Goal: Transaction & Acquisition: Purchase product/service

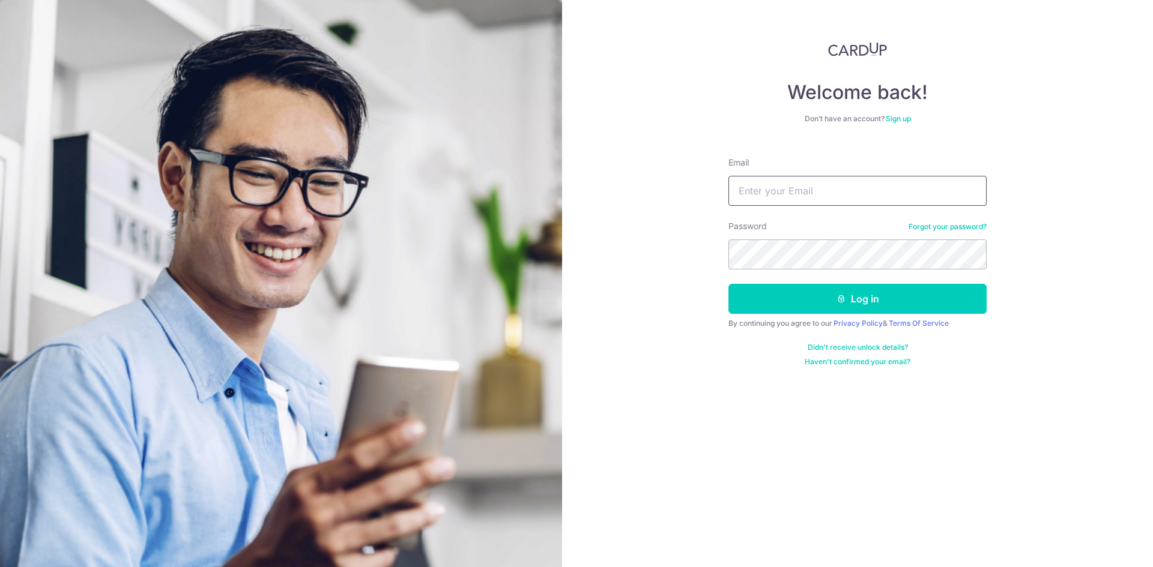
type input "[EMAIL_ADDRESS][DOMAIN_NAME]"
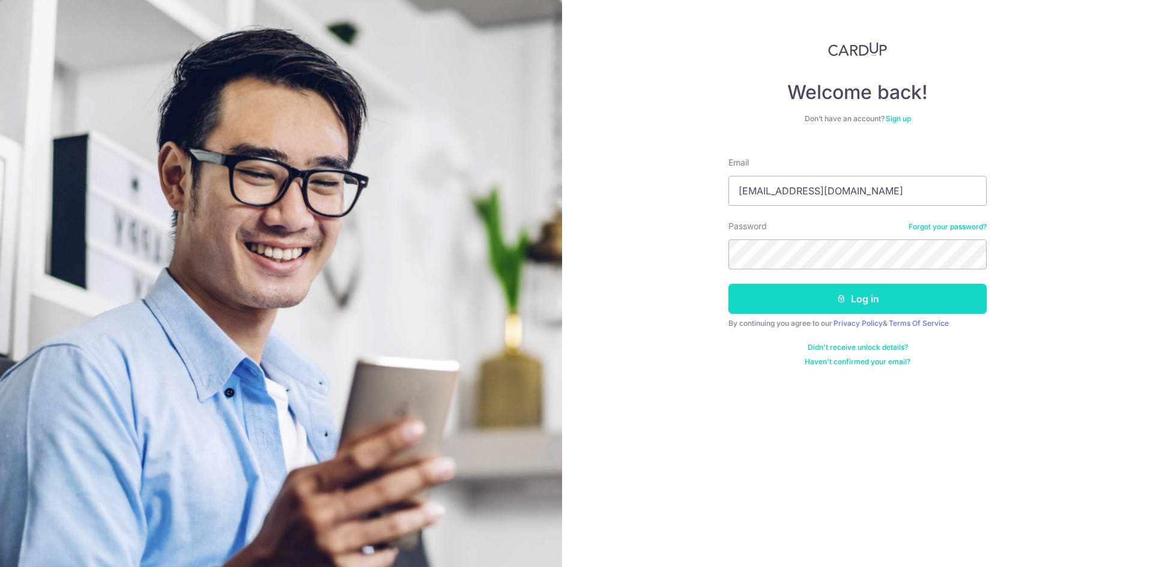
click at [862, 297] on button "Log in" at bounding box center [857, 299] width 258 height 30
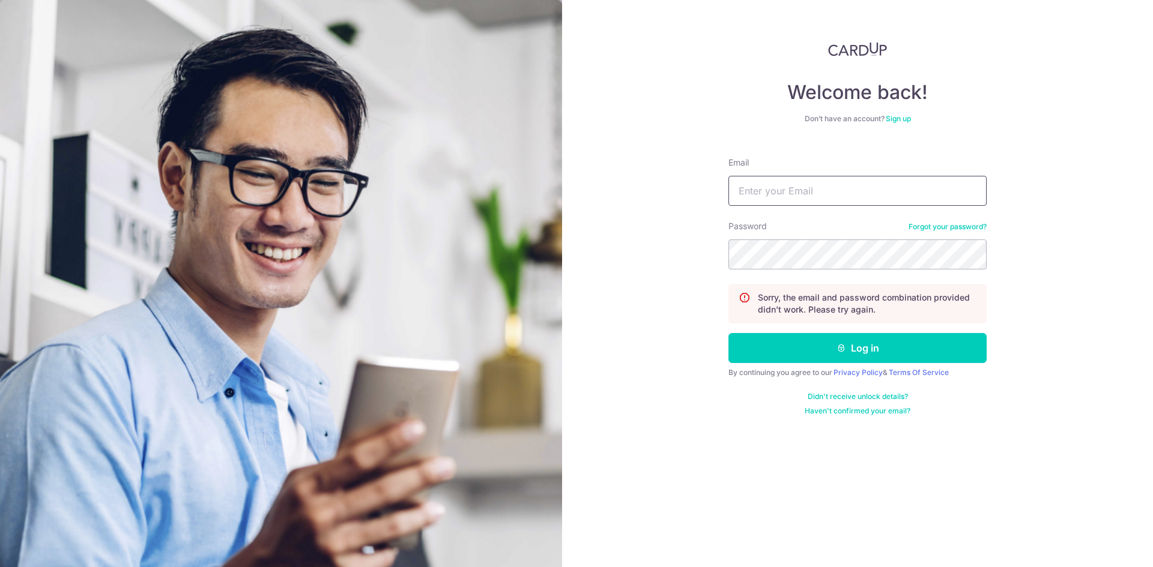
click at [830, 195] on input "Email" at bounding box center [857, 191] width 258 height 30
type input "[EMAIL_ADDRESS][DOMAIN_NAME]"
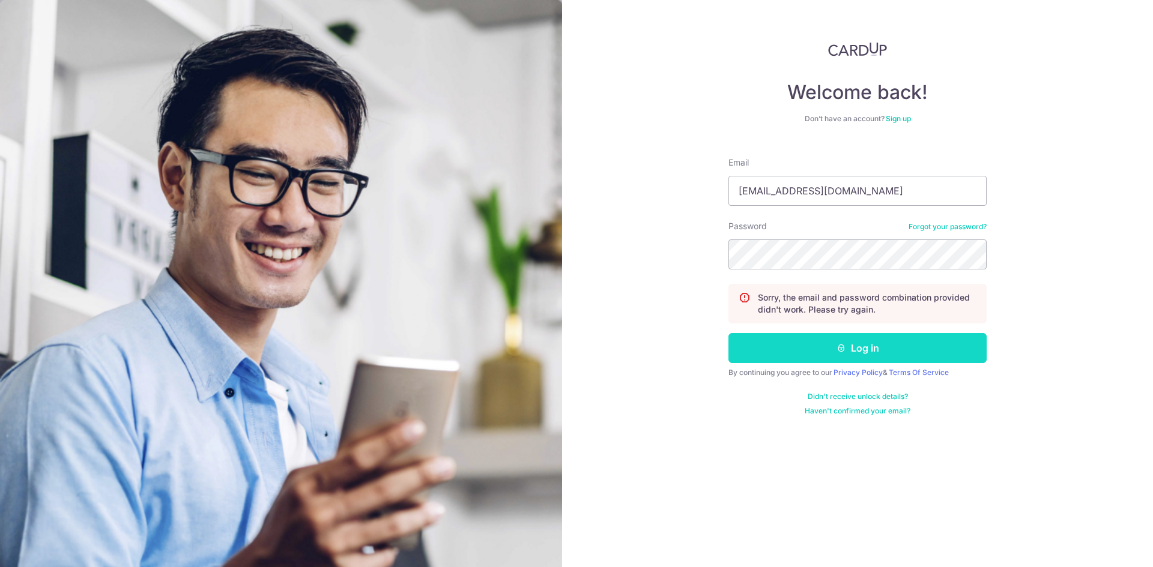
click at [800, 343] on button "Log in" at bounding box center [857, 348] width 258 height 30
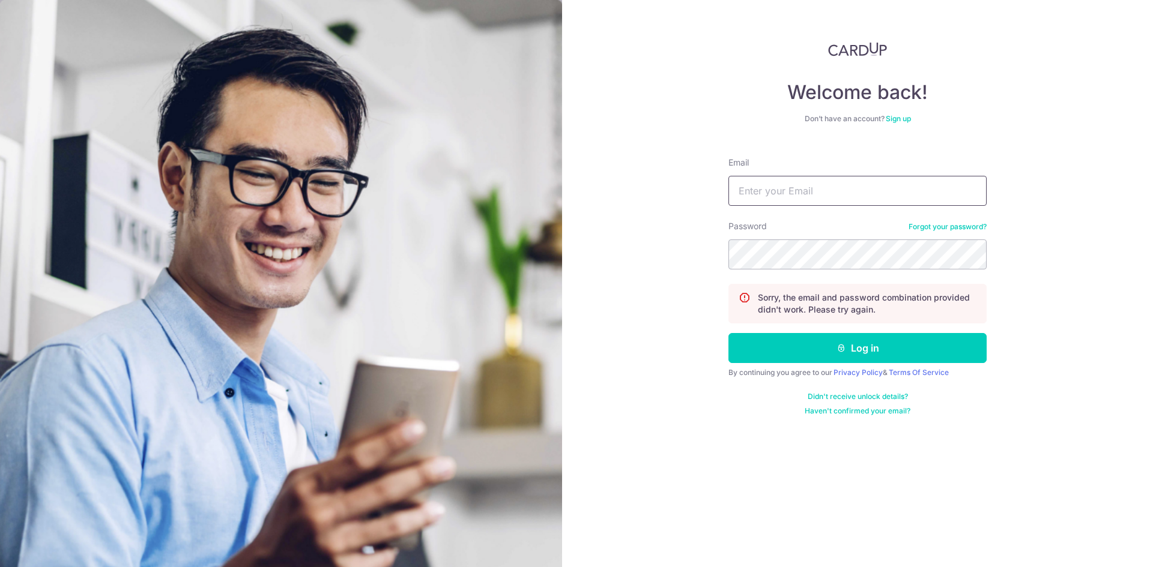
click at [818, 194] on input "Email" at bounding box center [857, 191] width 258 height 30
type input "[EMAIL_ADDRESS][DOMAIN_NAME]"
click at [728, 333] on button "Log in" at bounding box center [857, 348] width 258 height 30
click at [806, 193] on input "Email" at bounding box center [857, 191] width 258 height 30
type input "jasmineteoyl@gmail.com"
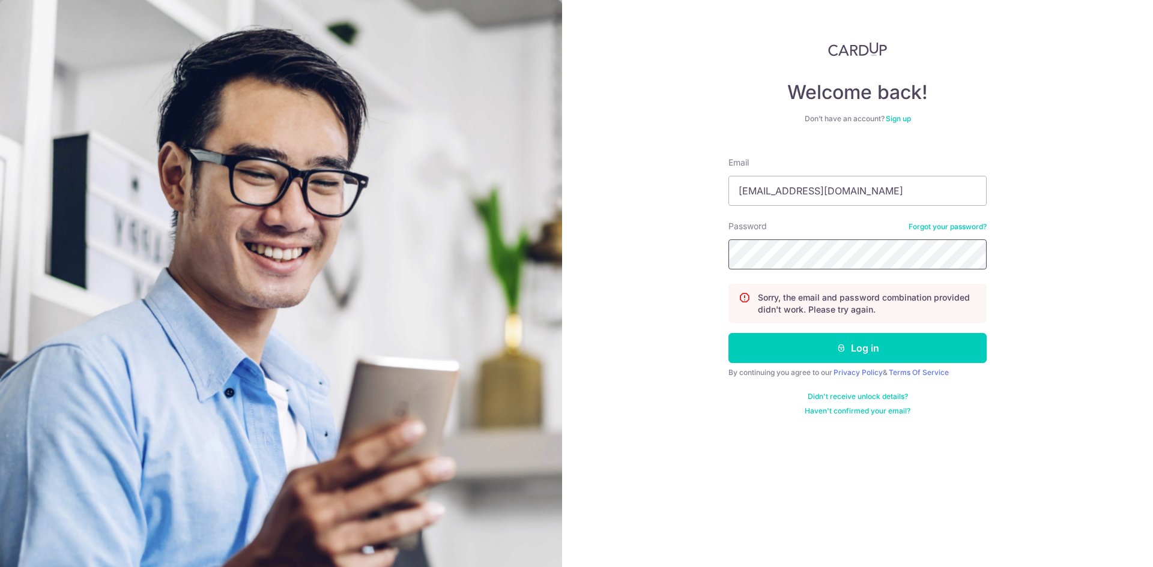
click at [728, 333] on button "Log in" at bounding box center [857, 348] width 258 height 30
click at [805, 190] on input "Email" at bounding box center [857, 191] width 258 height 30
type input "[EMAIL_ADDRESS][DOMAIN_NAME]"
click at [728, 333] on button "Log in" at bounding box center [857, 348] width 258 height 30
click at [791, 187] on input "Email" at bounding box center [857, 191] width 258 height 30
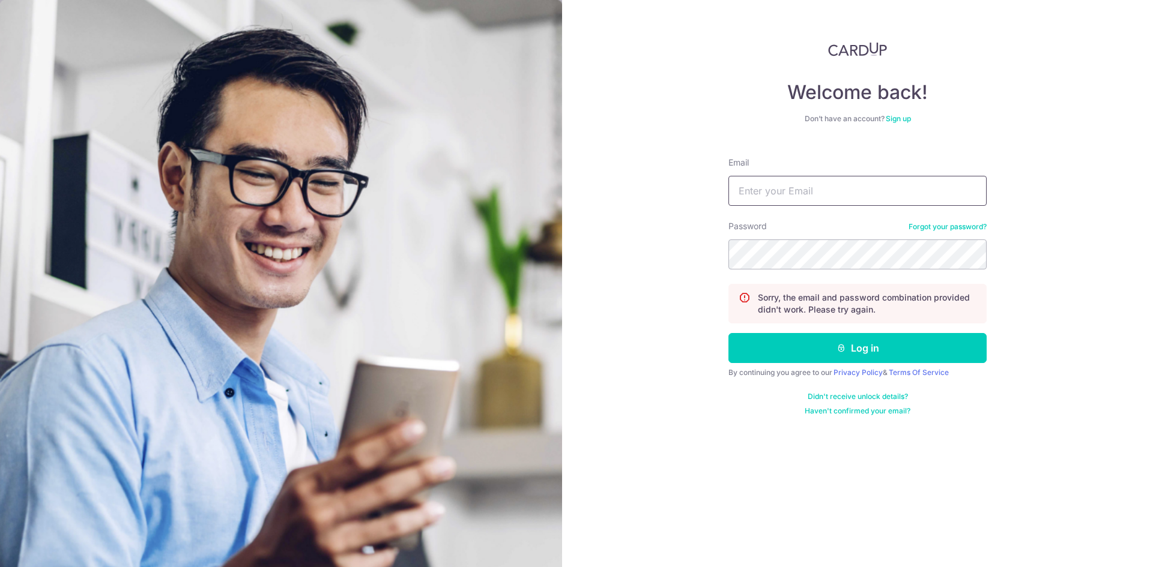
type input "[EMAIL_ADDRESS][DOMAIN_NAME]"
click at [728, 333] on button "Log in" at bounding box center [857, 348] width 258 height 30
click at [802, 189] on input "Email" at bounding box center [857, 191] width 258 height 30
type input "[EMAIL_ADDRESS][DOMAIN_NAME]"
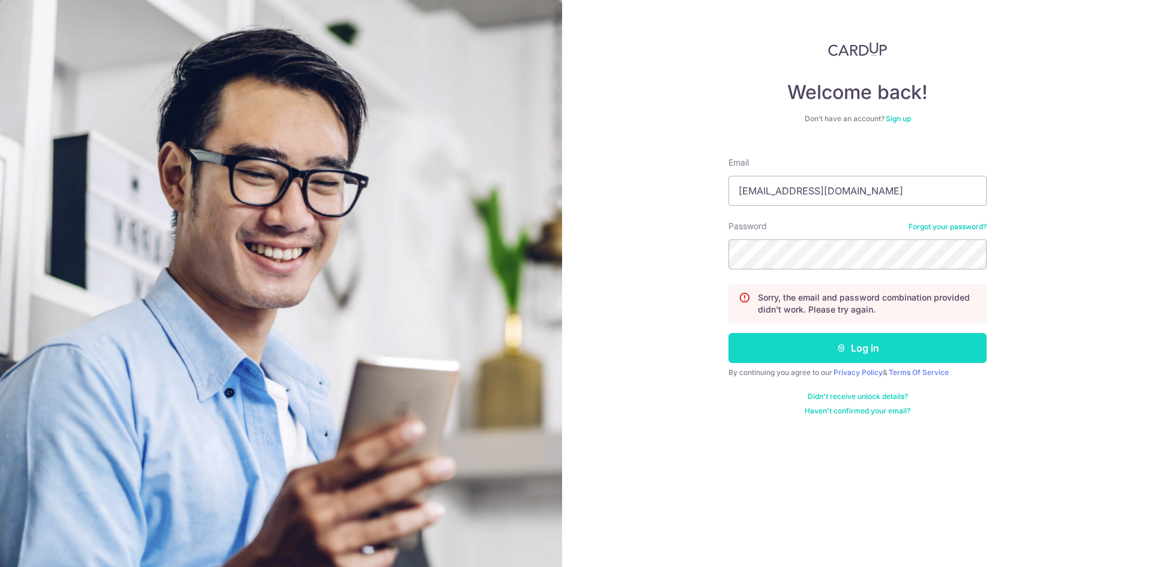
click at [820, 339] on button "Log in" at bounding box center [857, 348] width 258 height 30
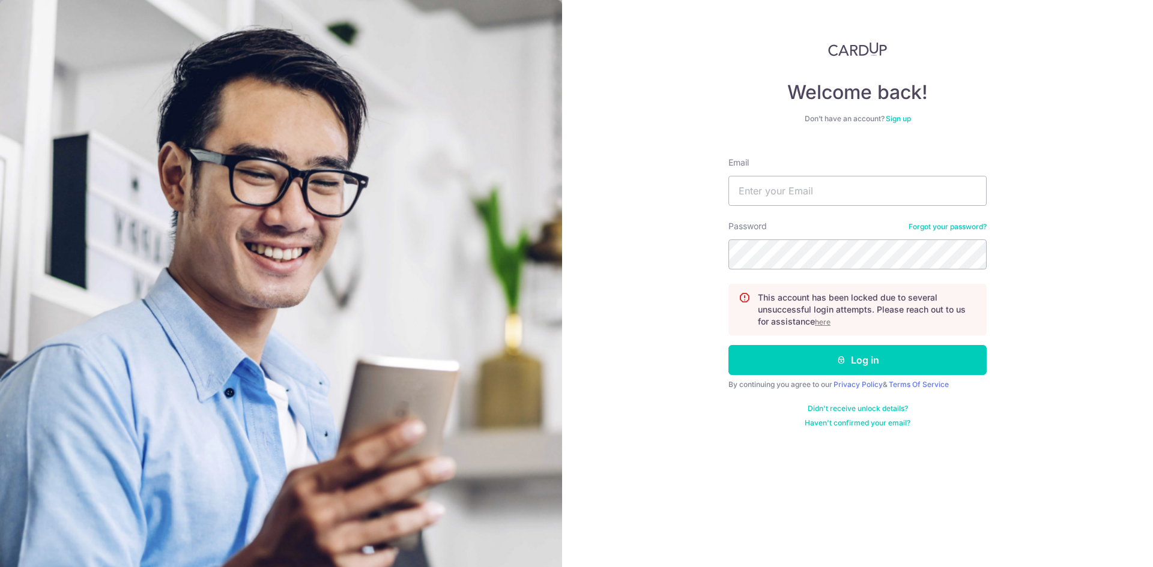
click at [952, 225] on link "Forgot your password?" at bounding box center [948, 227] width 78 height 10
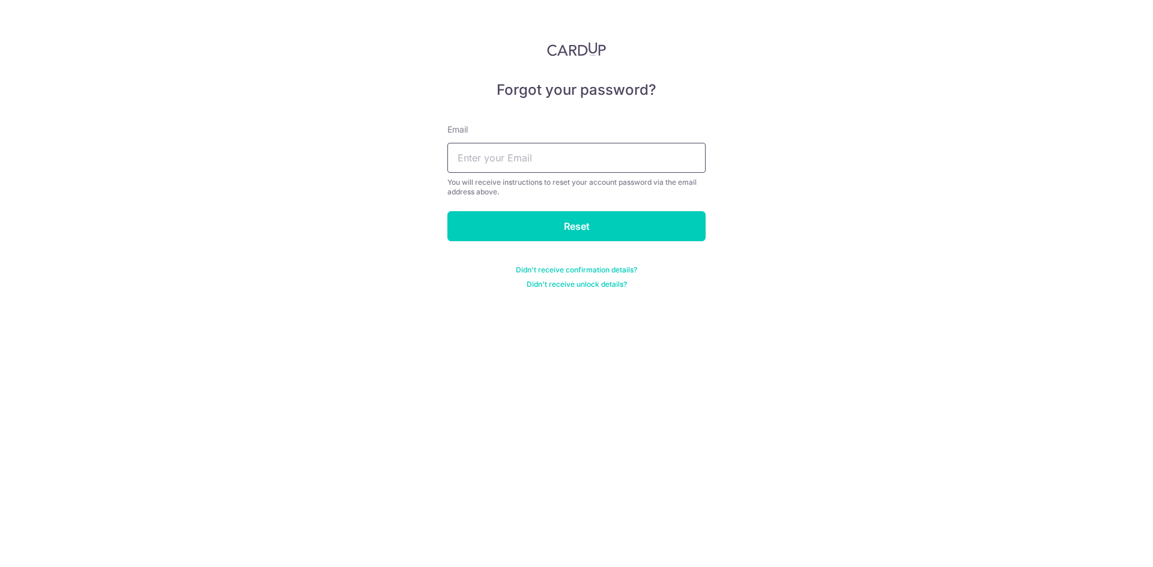
click at [566, 170] on input "text" at bounding box center [576, 158] width 258 height 30
type input "[EMAIL_ADDRESS][DOMAIN_NAME]"
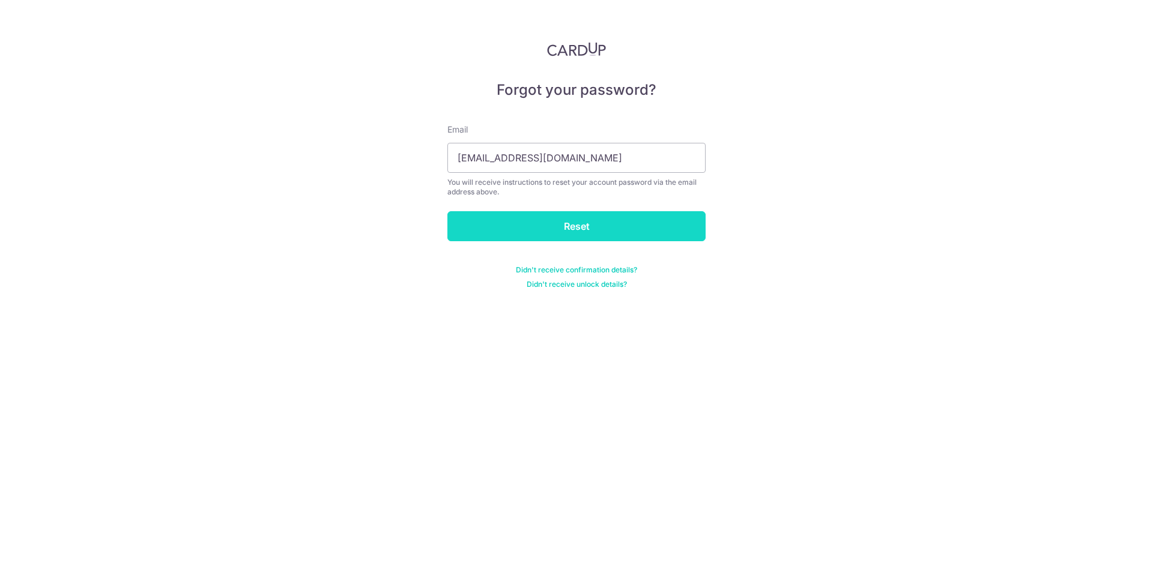
click at [569, 232] on input "Reset" at bounding box center [576, 226] width 258 height 30
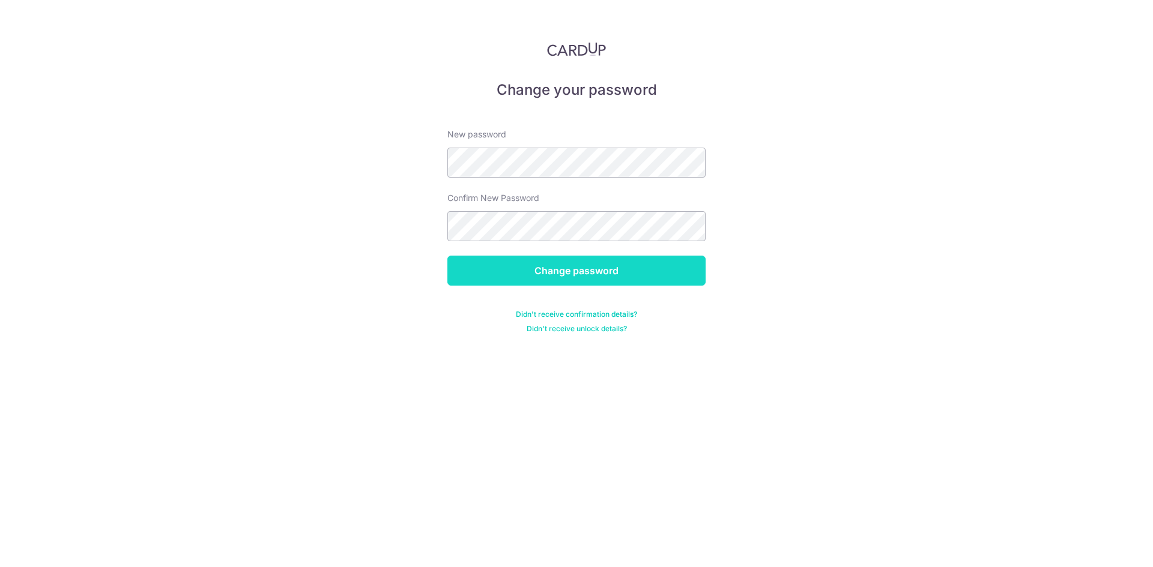
click at [558, 270] on input "Change password" at bounding box center [576, 271] width 258 height 30
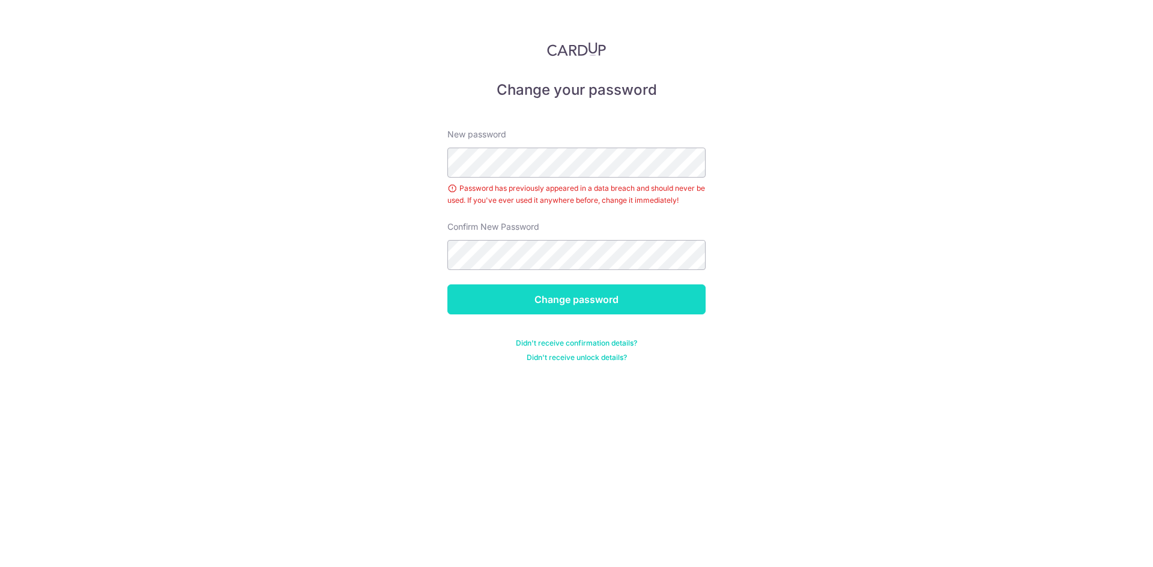
click at [597, 298] on input "Change password" at bounding box center [576, 300] width 258 height 30
click at [585, 288] on input "Change password" at bounding box center [576, 300] width 258 height 30
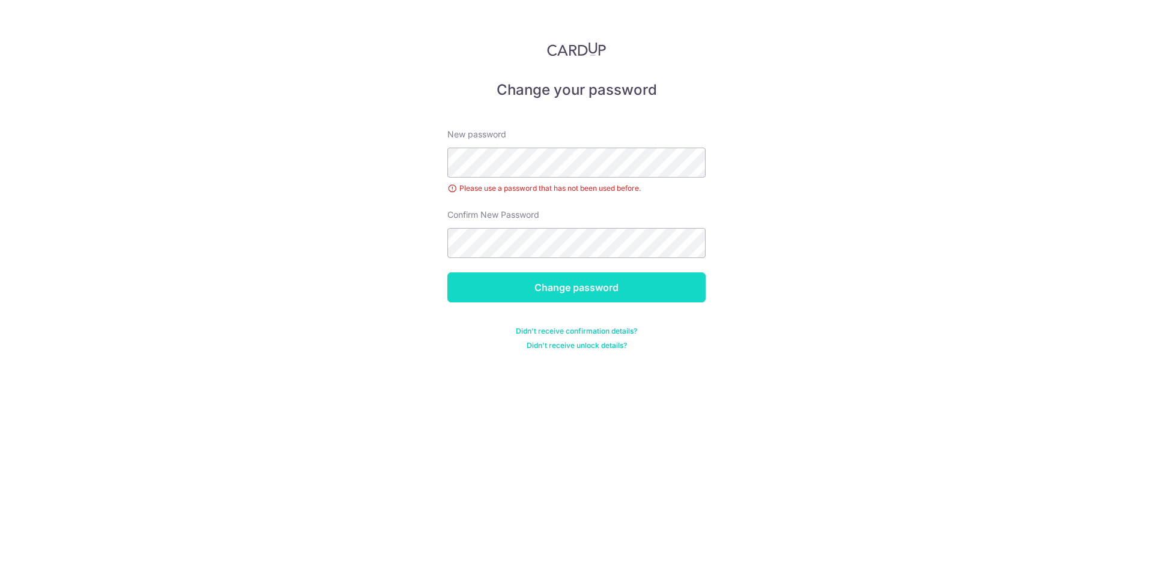
click at [553, 279] on input "Change password" at bounding box center [576, 288] width 258 height 30
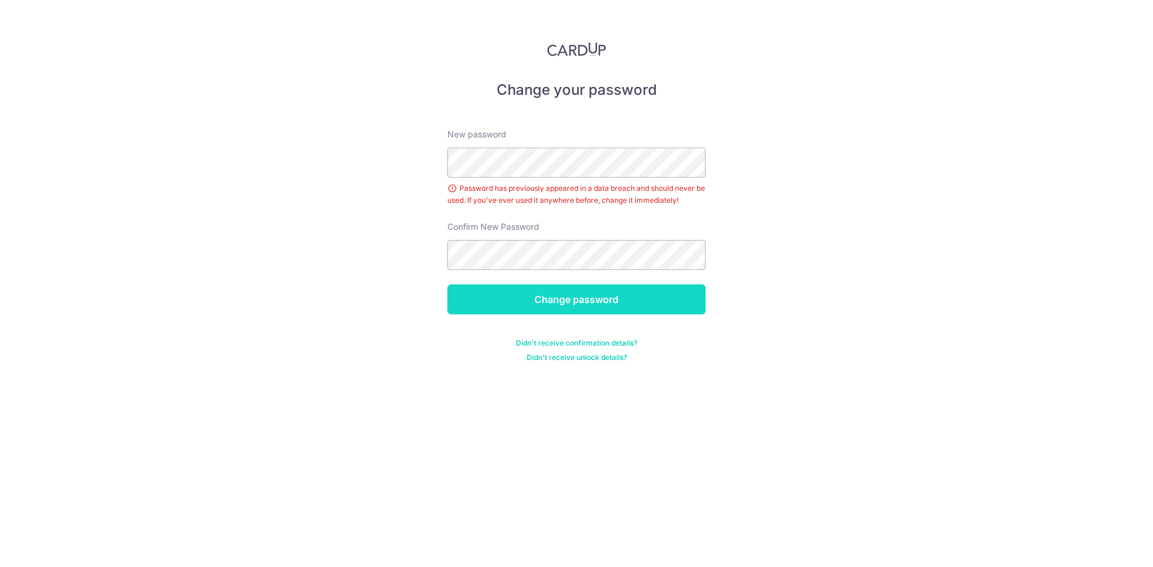
click at [519, 295] on input "Change password" at bounding box center [576, 300] width 258 height 30
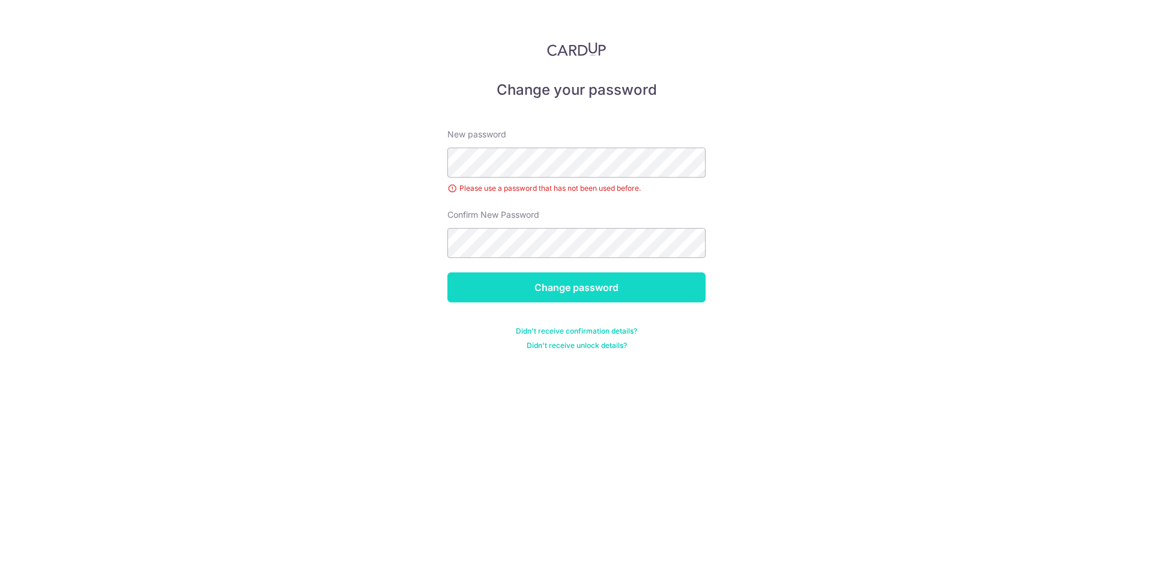
click at [522, 284] on input "Change password" at bounding box center [576, 288] width 258 height 30
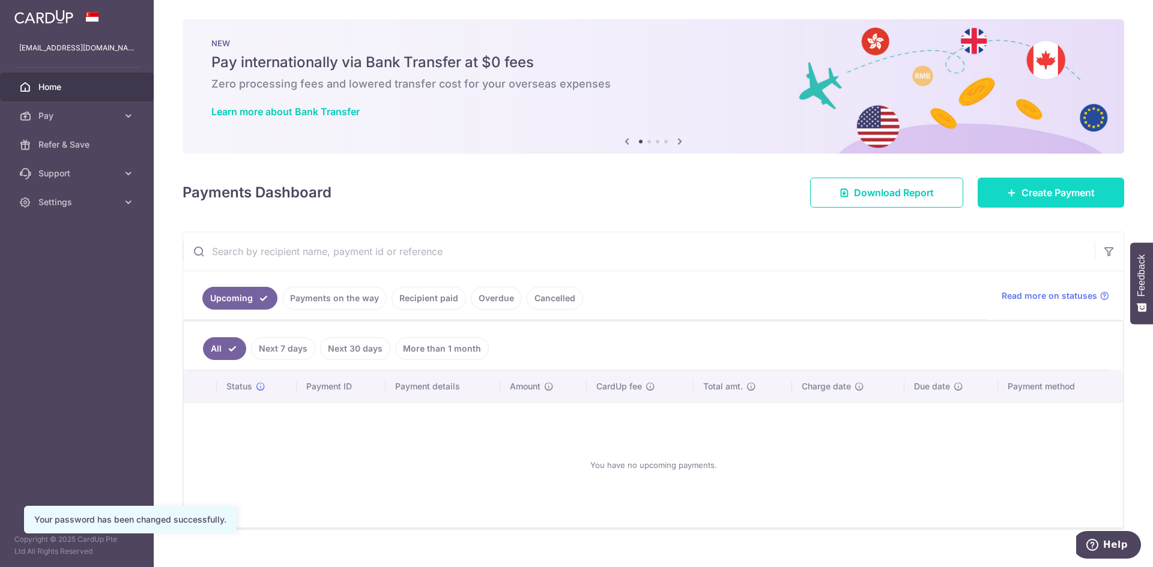
click at [1030, 195] on span "Create Payment" at bounding box center [1057, 193] width 73 height 14
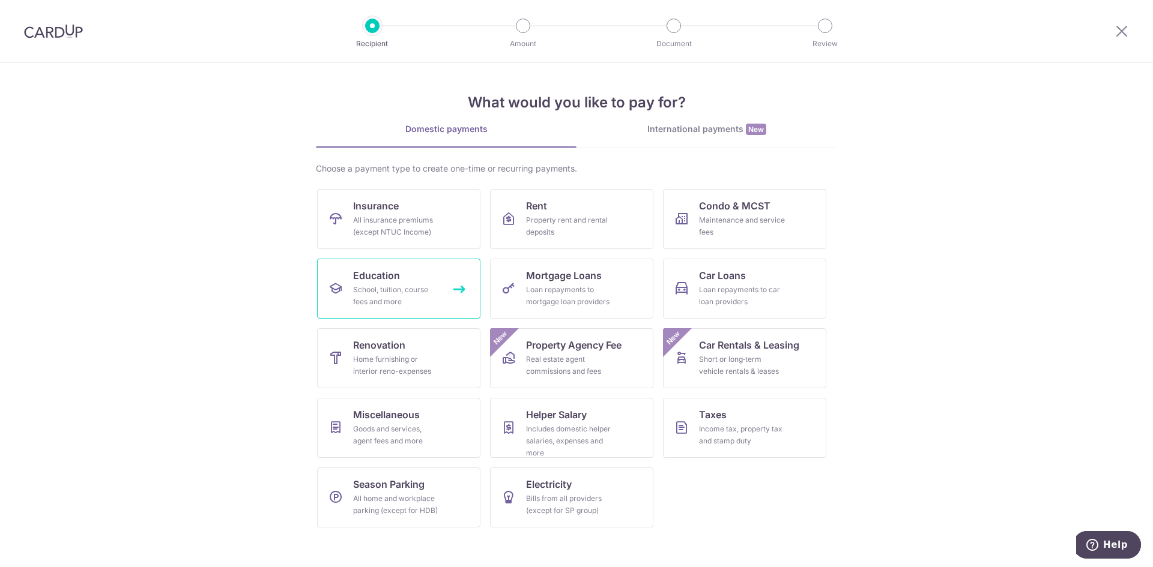
click at [420, 299] on div "School, tuition, course fees and more" at bounding box center [396, 296] width 86 height 24
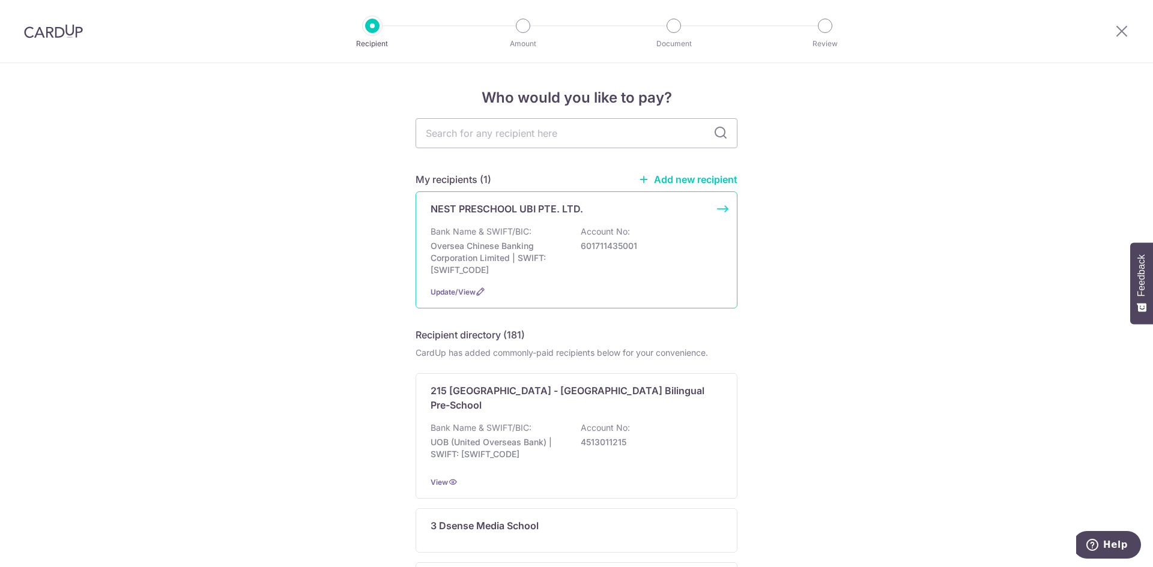
click at [509, 273] on p "Oversea Chinese Banking Corporation Limited | SWIFT: OCBCSGSGXXX" at bounding box center [498, 258] width 135 height 36
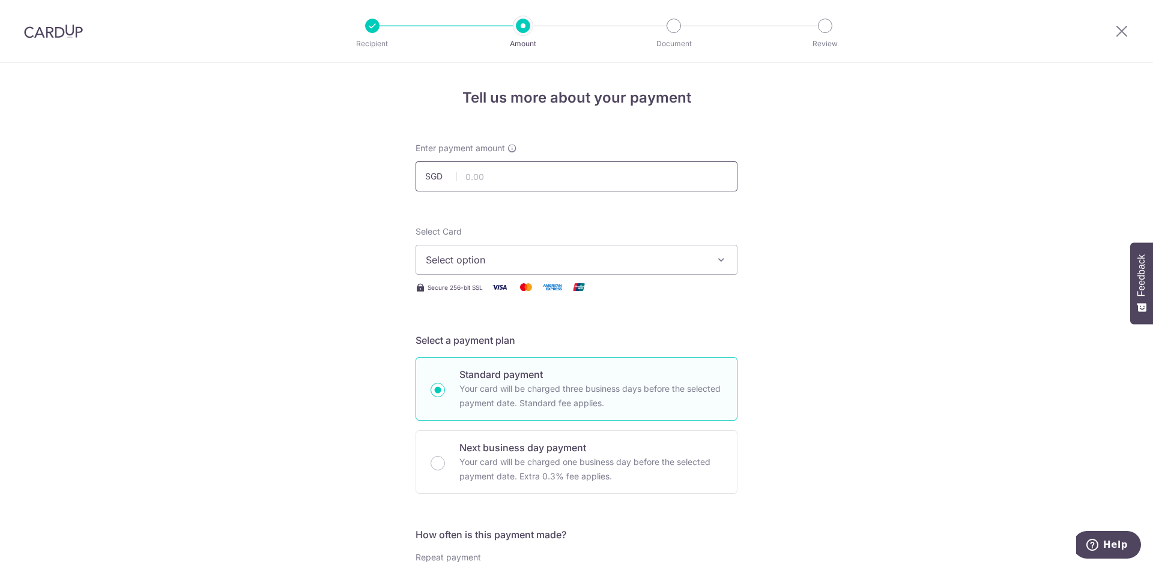
click at [508, 181] on input "text" at bounding box center [577, 177] width 322 height 30
click at [478, 176] on input "text" at bounding box center [577, 177] width 322 height 30
type input "2,080.00"
click at [709, 257] on button "Select option" at bounding box center [577, 260] width 322 height 30
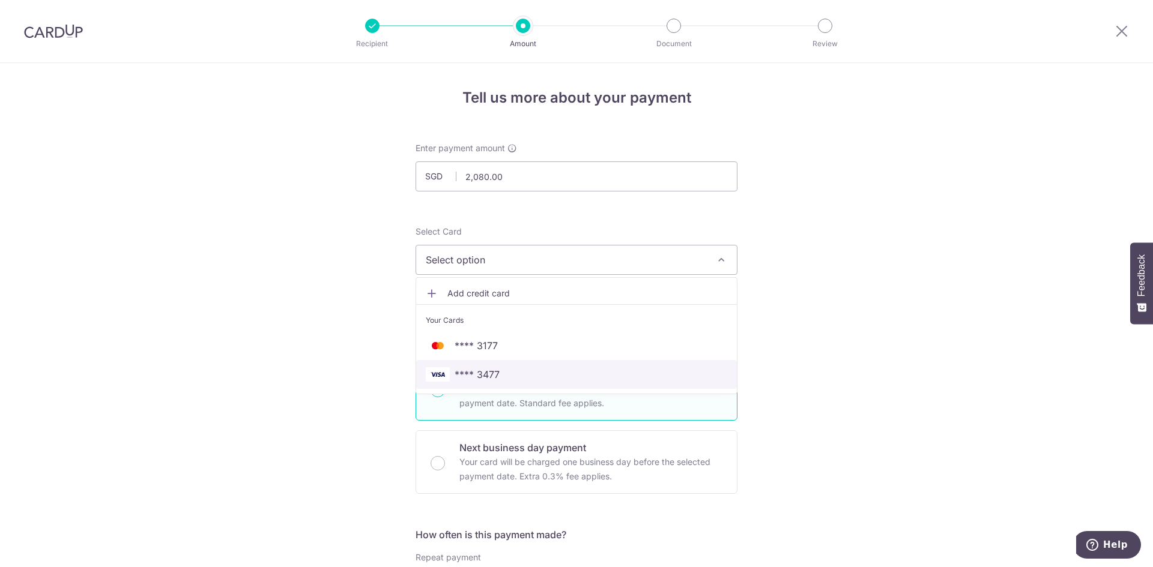
drag, startPoint x: 479, startPoint y: 370, endPoint x: 501, endPoint y: 348, distance: 31.0
click at [479, 370] on span "**** 3477" at bounding box center [477, 375] width 45 height 14
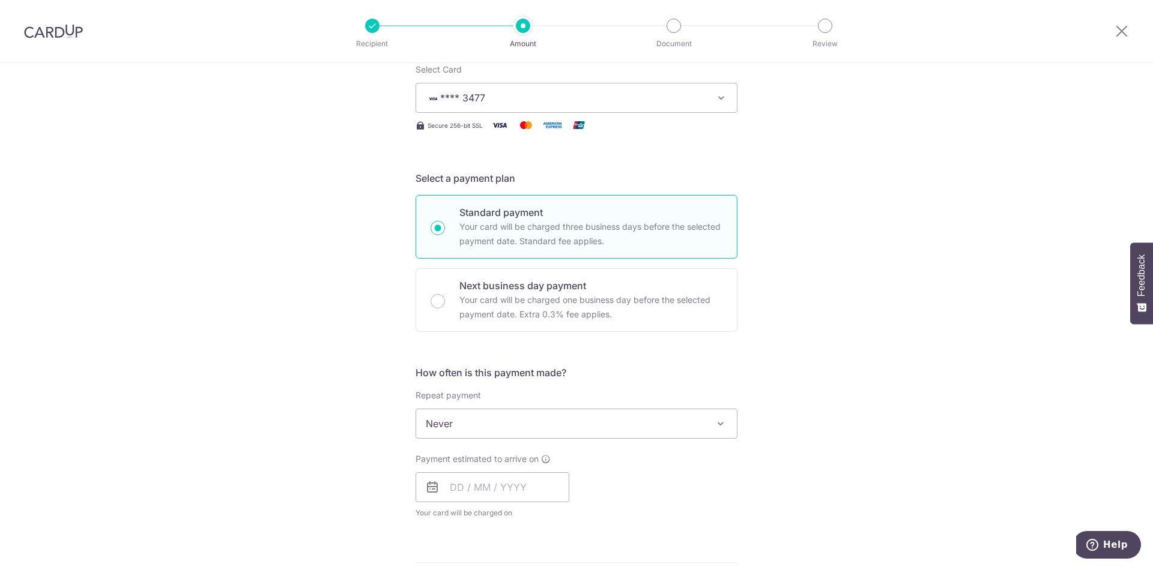
scroll to position [180, 0]
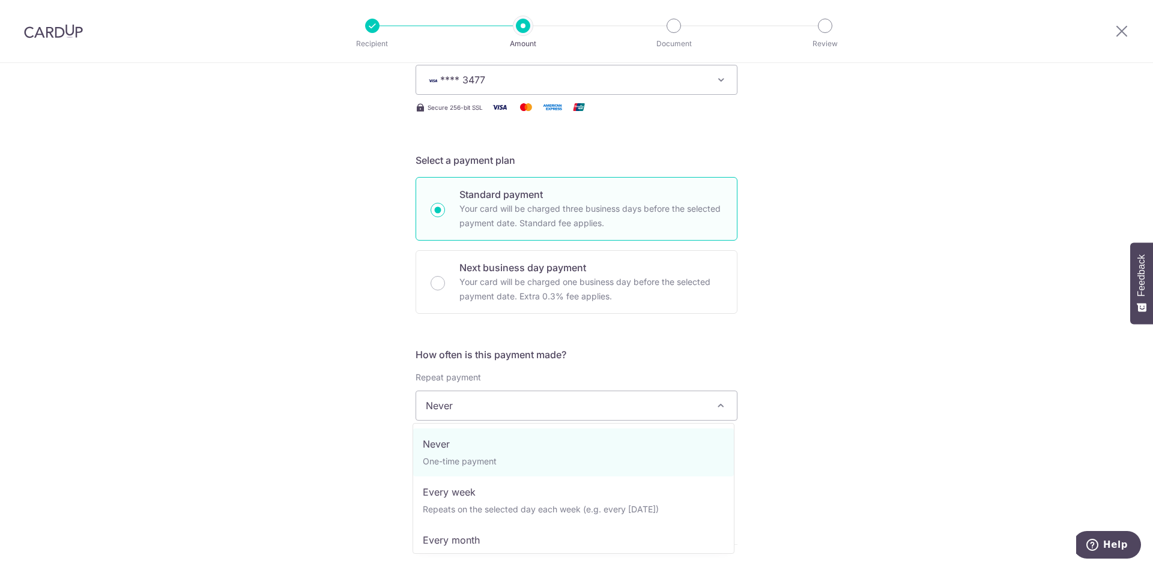
click at [508, 401] on span "Never" at bounding box center [576, 406] width 321 height 29
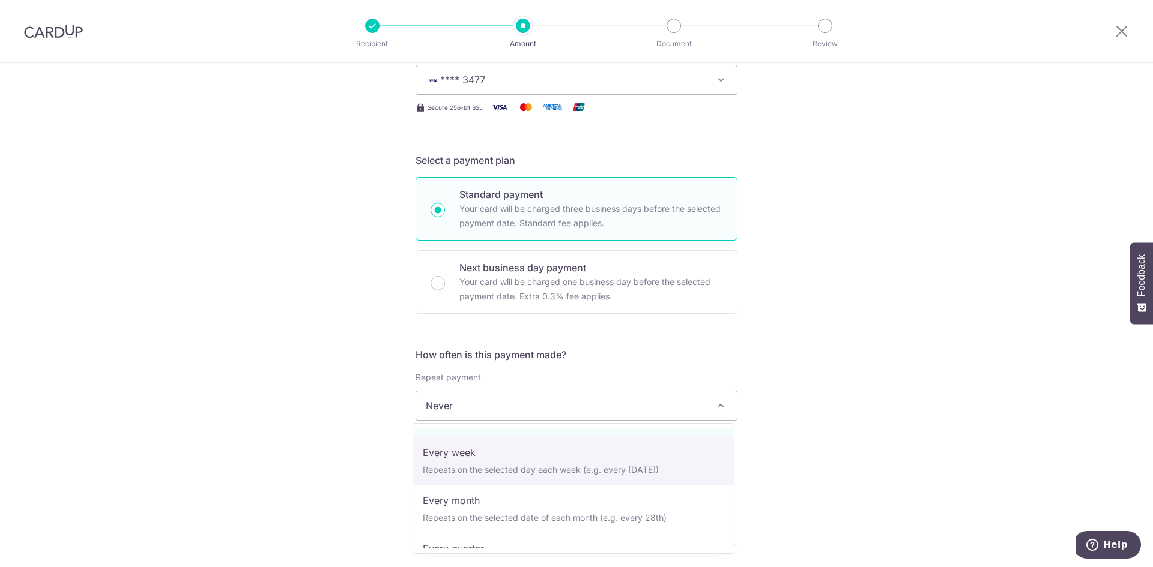
scroll to position [60, 0]
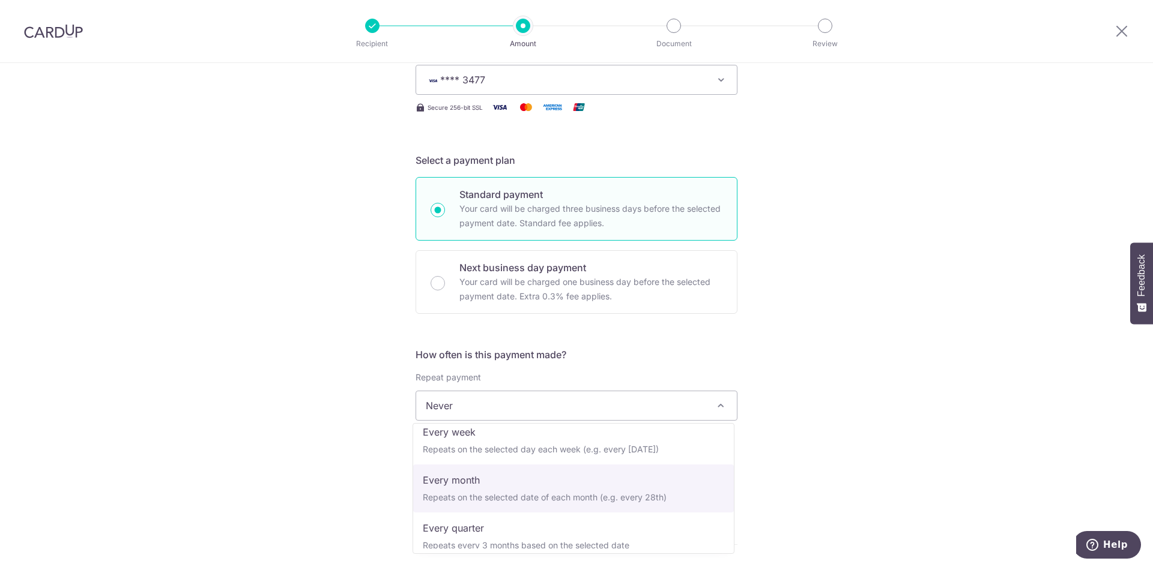
select select "3"
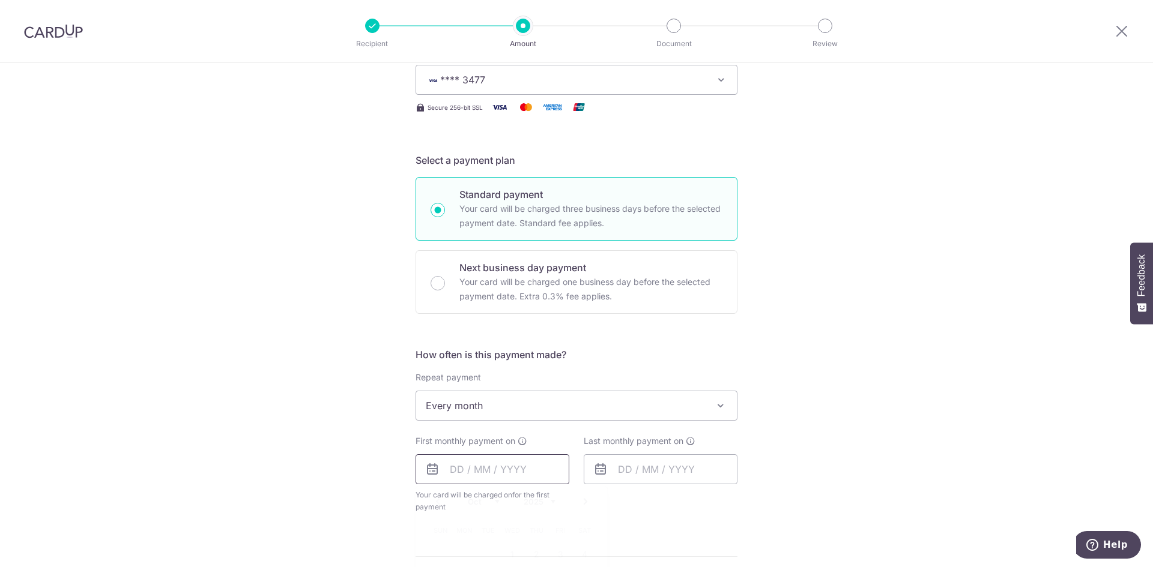
click at [513, 466] on input "text" at bounding box center [493, 470] width 154 height 30
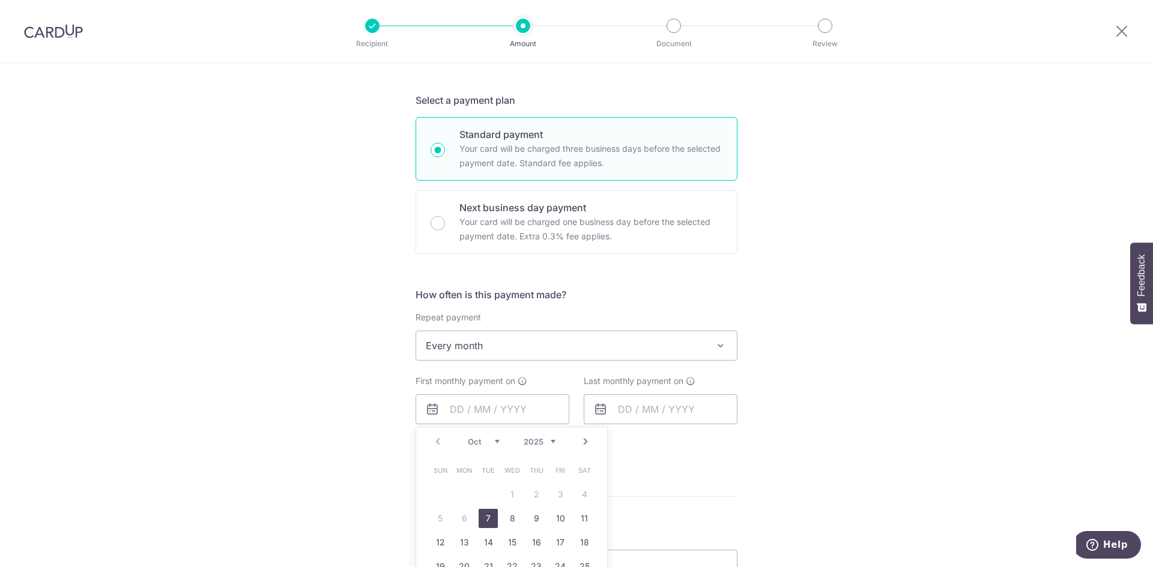
click at [482, 519] on link "7" at bounding box center [488, 518] width 19 height 19
type input "[DATE]"
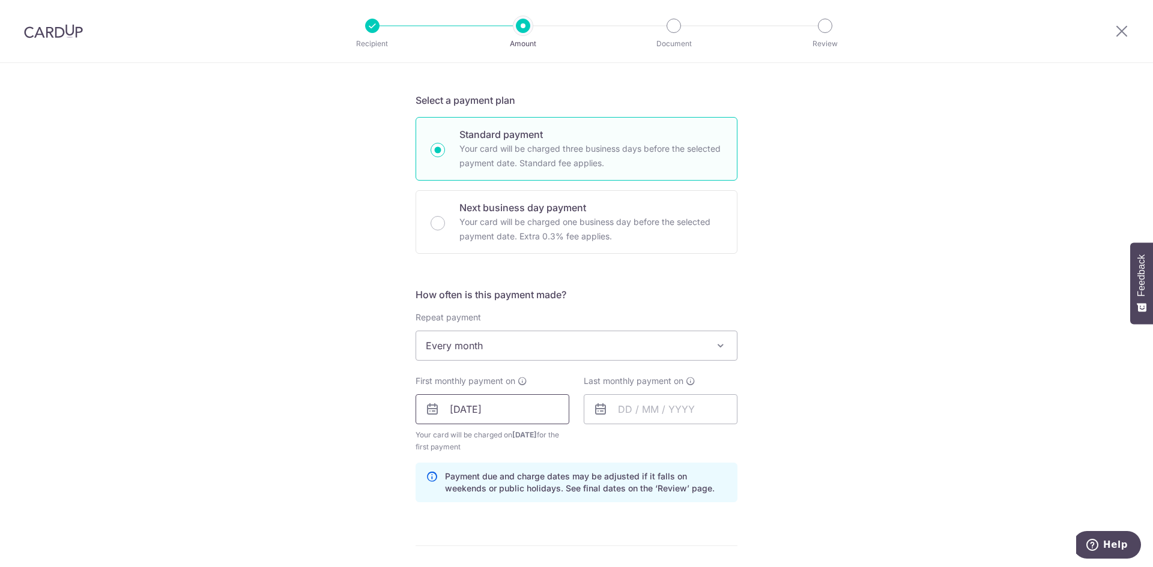
click at [519, 410] on input "[DATE]" at bounding box center [493, 410] width 154 height 30
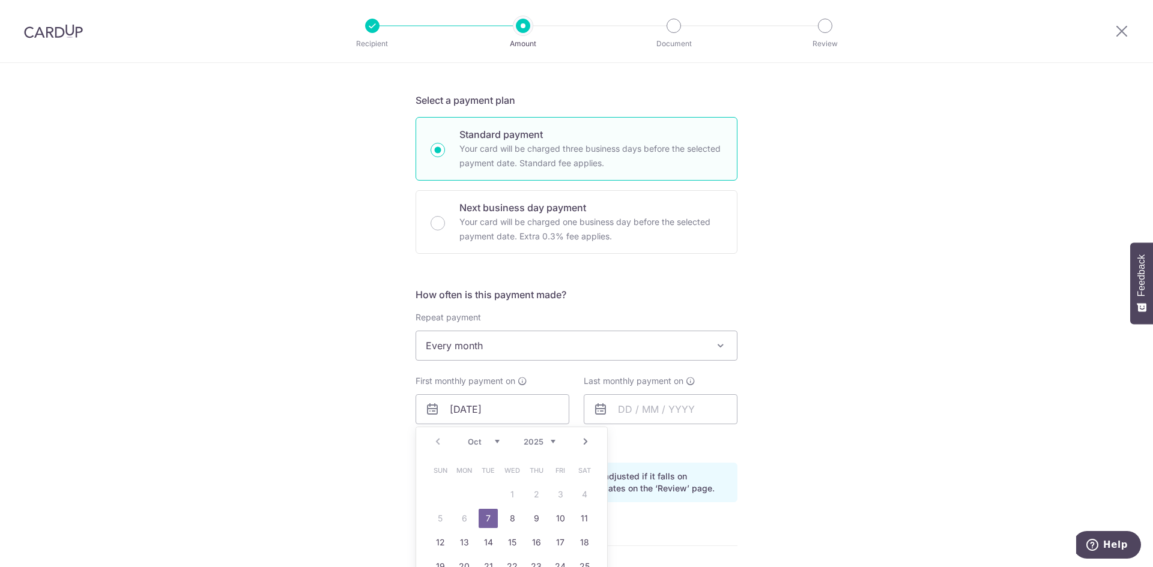
click at [489, 515] on link "7" at bounding box center [488, 518] width 19 height 19
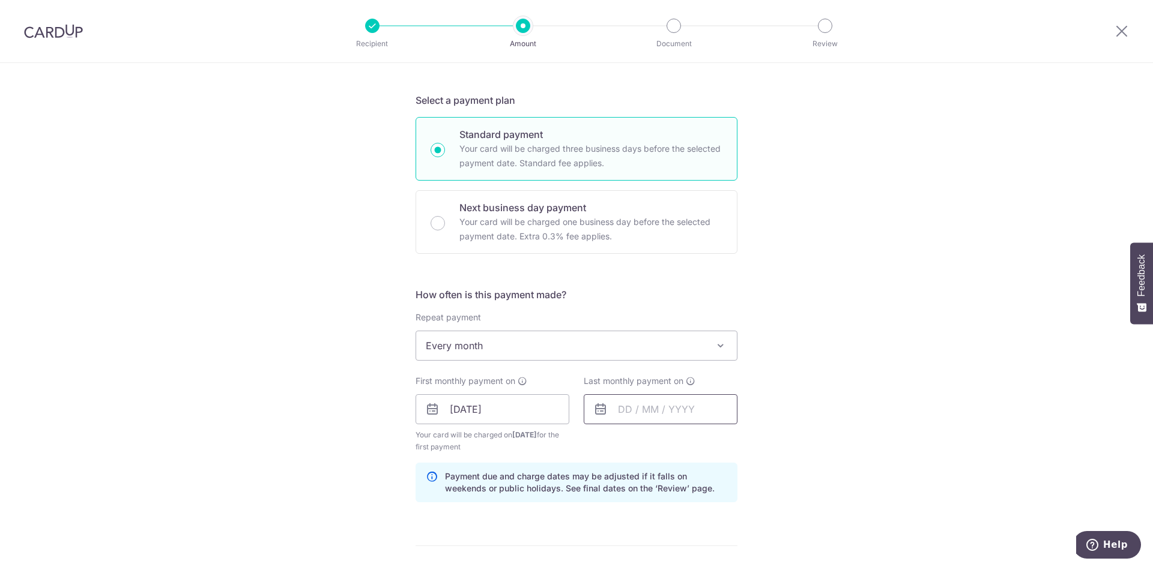
click at [615, 412] on input "text" at bounding box center [661, 410] width 154 height 30
click at [522, 410] on input "[DATE]" at bounding box center [493, 410] width 154 height 30
click at [647, 411] on input "text" at bounding box center [661, 410] width 154 height 30
click at [651, 444] on select "Oct Nov Dec" at bounding box center [652, 442] width 32 height 10
click at [708, 445] on select "2025 2026 2027 2028 2029 2030 2031 2032 2033 2034 2035" at bounding box center [708, 442] width 32 height 10
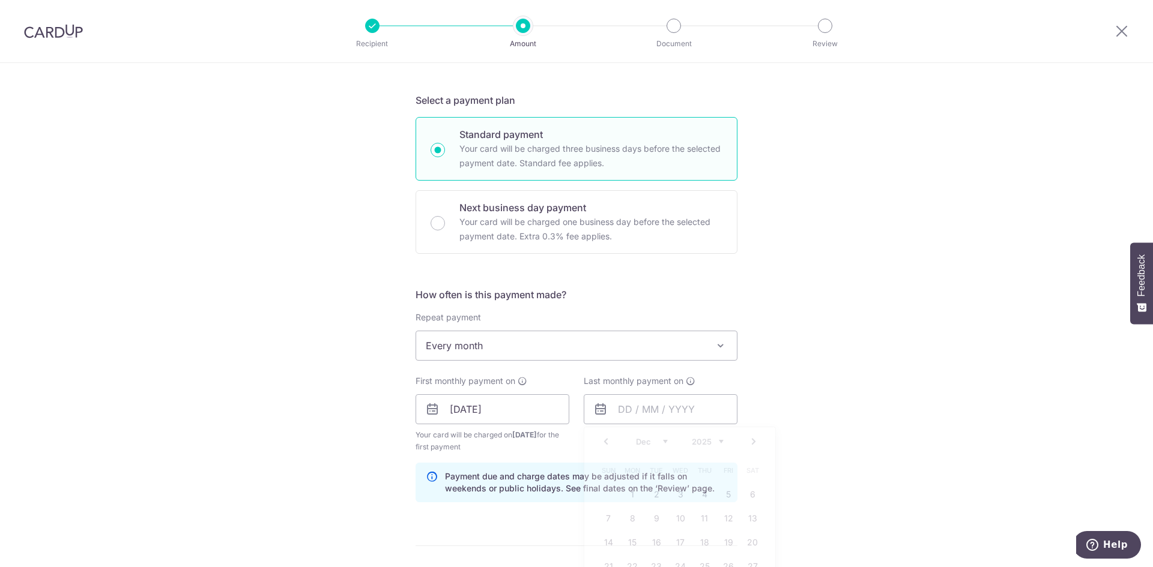
click at [787, 385] on div "Tell us more about your payment Enter payment amount SGD 2,080.00 2080.00 Selec…" at bounding box center [576, 397] width 1153 height 1148
click at [645, 413] on input "text" at bounding box center [661, 410] width 154 height 30
click at [658, 446] on select "Oct Nov Dec" at bounding box center [652, 442] width 32 height 10
click at [626, 514] on link "8" at bounding box center [632, 518] width 19 height 19
type input "08/12/2025"
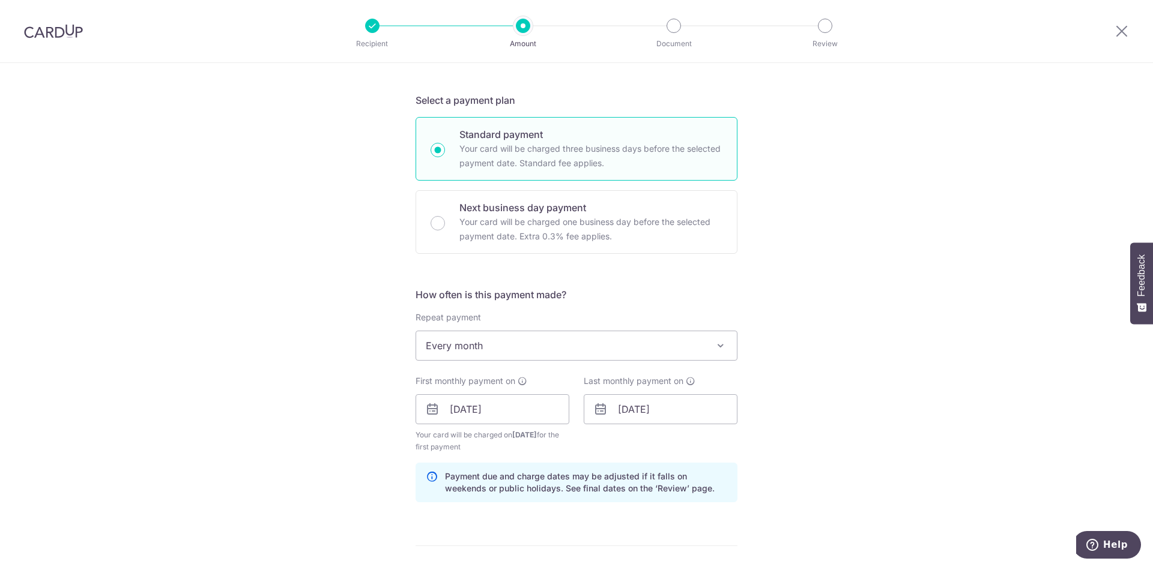
click at [827, 454] on div "Tell us more about your payment Enter payment amount SGD 2,080.00 2080.00 Selec…" at bounding box center [576, 397] width 1153 height 1148
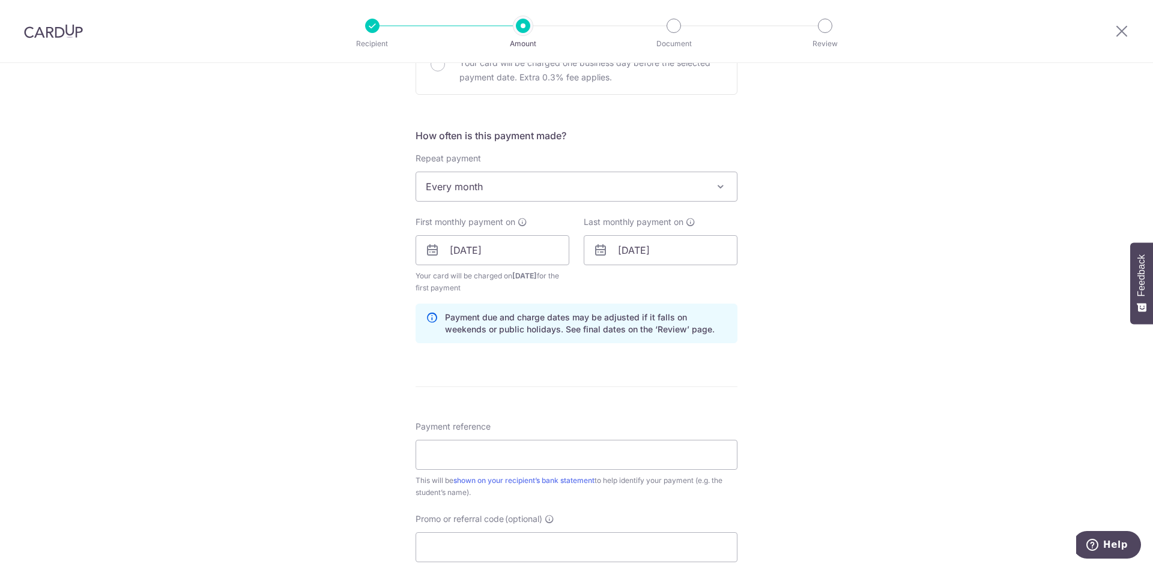
scroll to position [420, 0]
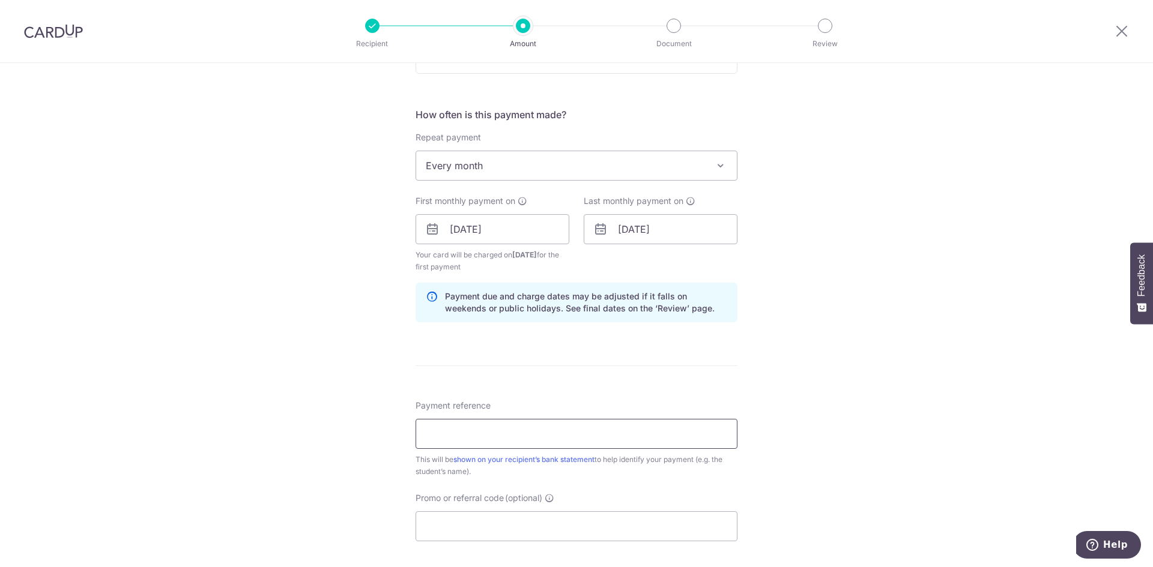
click at [631, 440] on input "Payment reference" at bounding box center [577, 434] width 322 height 30
type input "Hailey Tan Rui Xuan"
click at [844, 467] on div "Tell us more about your payment Enter payment amount SGD 2,080.00 2080.00 Selec…" at bounding box center [576, 217] width 1153 height 1148
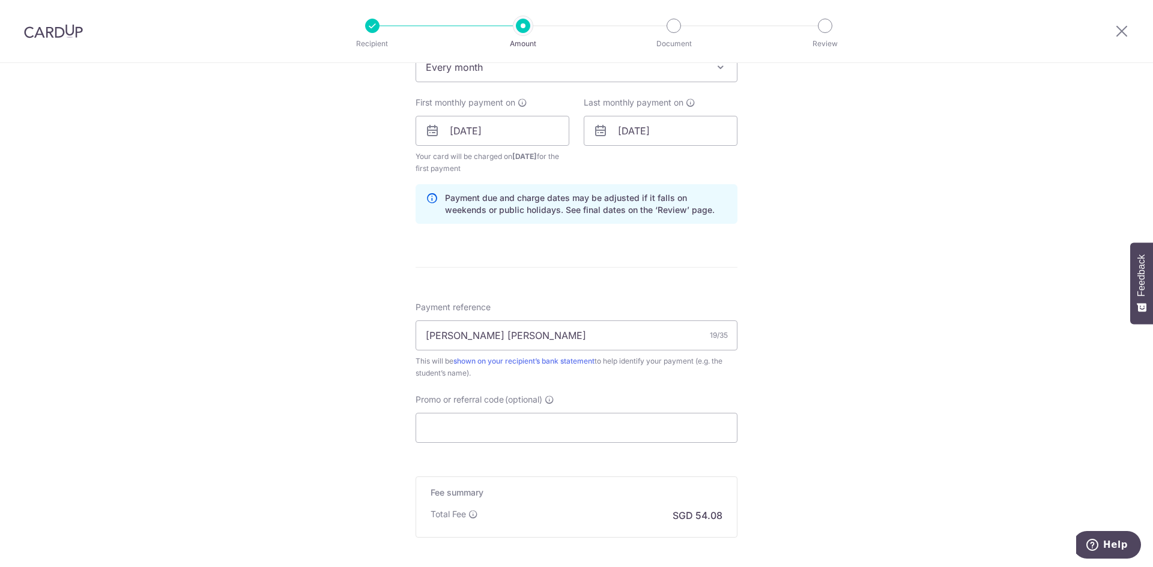
scroll to position [540, 0]
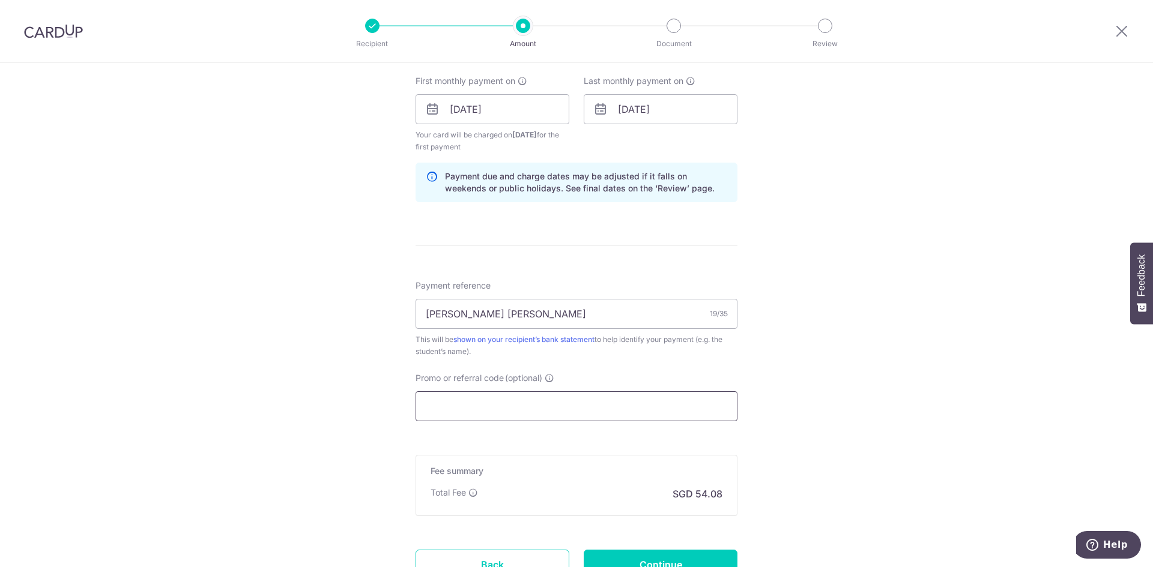
click at [631, 414] on input "Promo or referral code (optional)" at bounding box center [577, 407] width 322 height 30
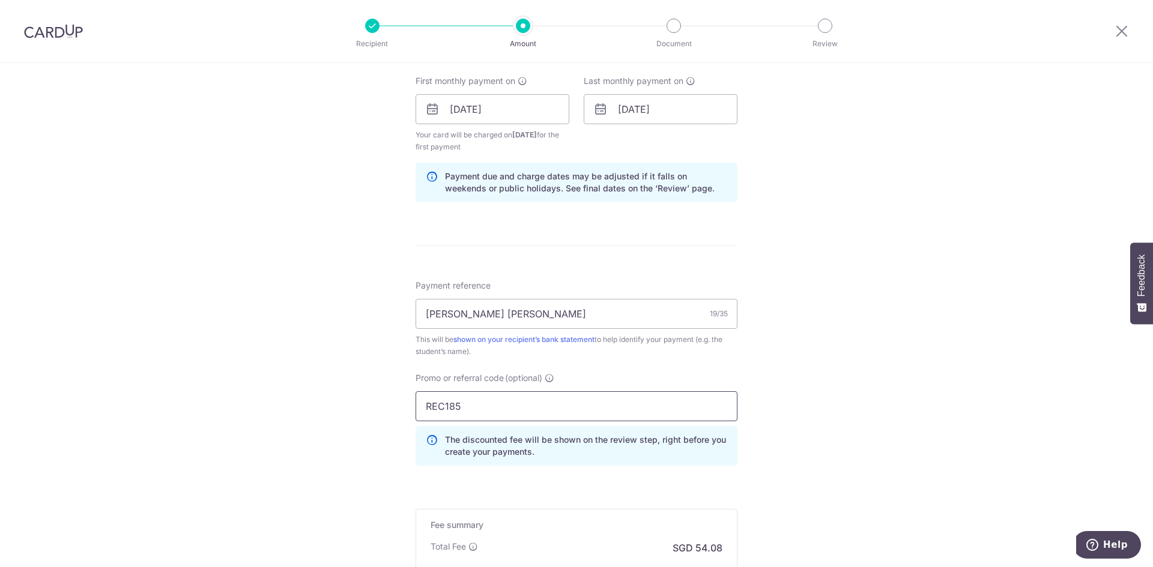
type input "REC185"
click at [867, 434] on div "Tell us more about your payment Enter payment amount SGD 2,080.00 2080.00 Selec…" at bounding box center [576, 124] width 1153 height 1202
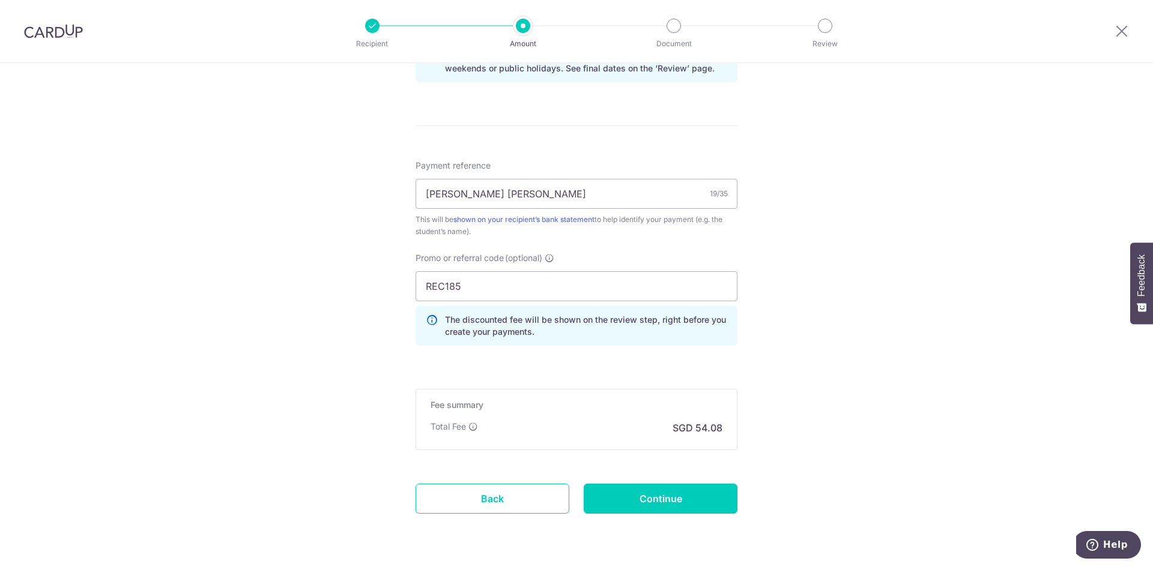
scroll to position [697, 0]
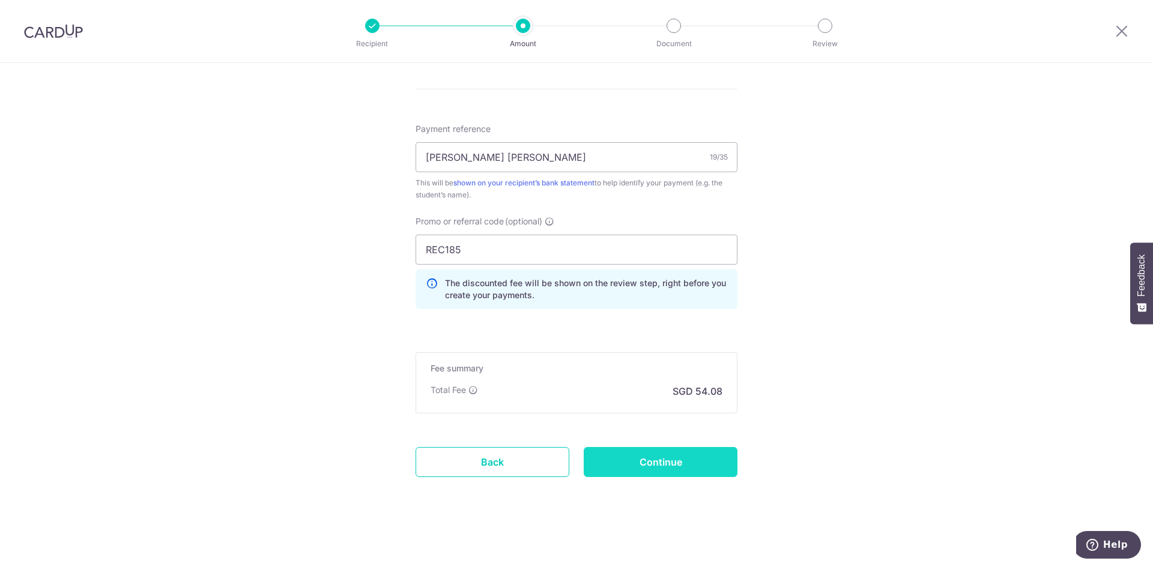
click at [707, 460] on input "Continue" at bounding box center [661, 462] width 154 height 30
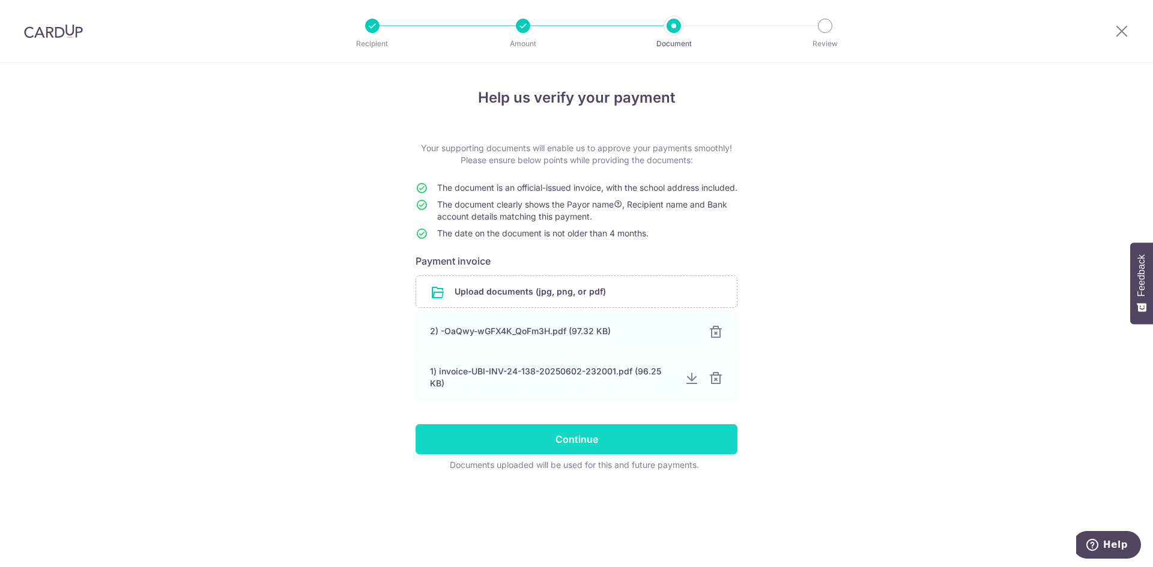
click at [575, 449] on input "Continue" at bounding box center [577, 440] width 322 height 30
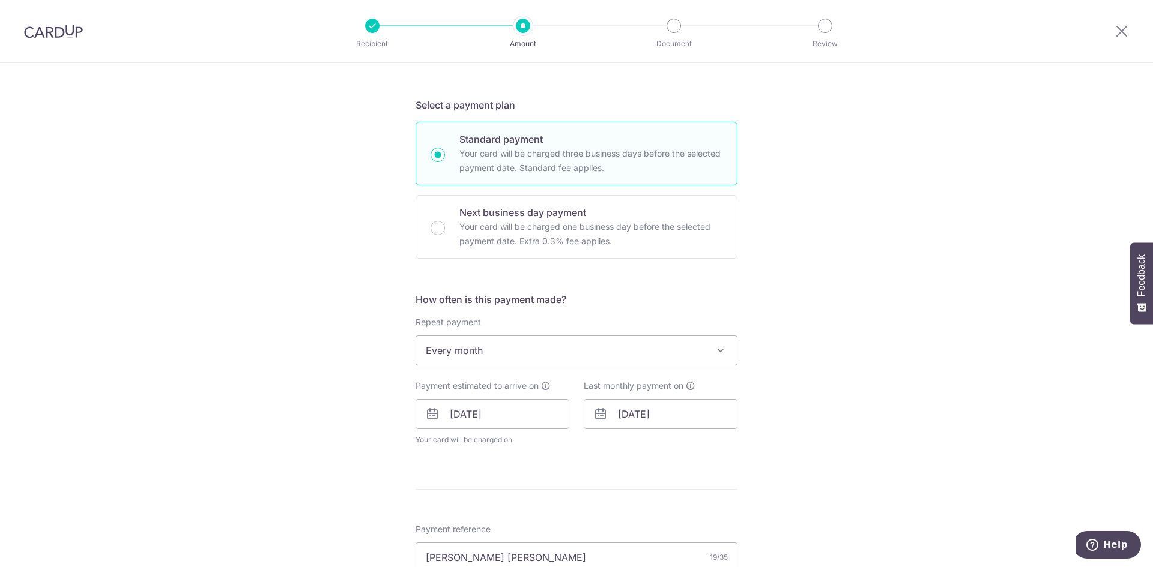
scroll to position [240, 0]
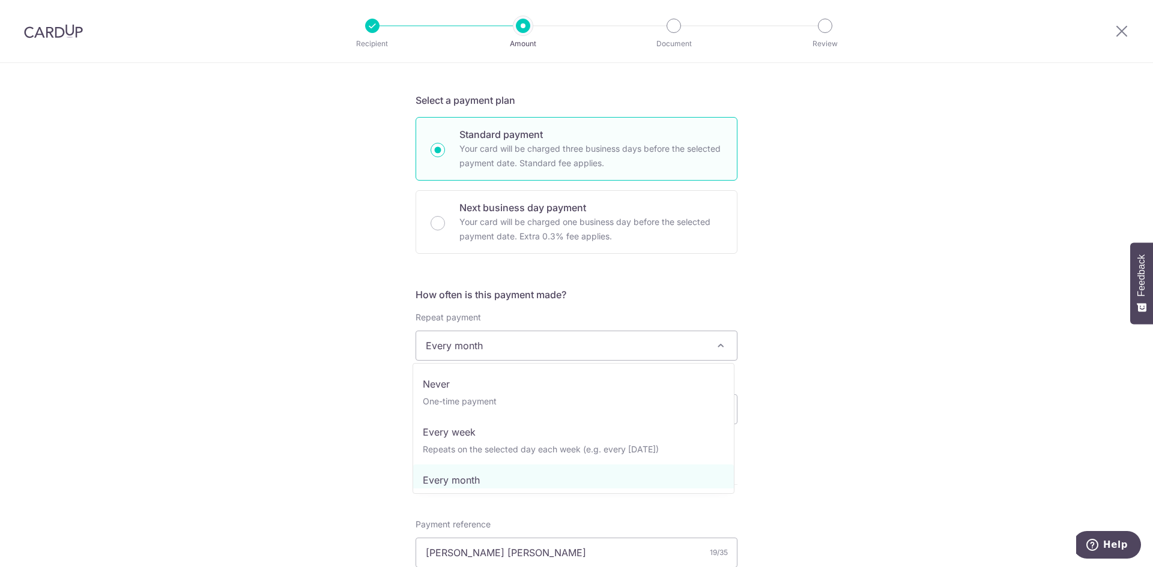
click at [539, 346] on span "Every month" at bounding box center [576, 345] width 321 height 29
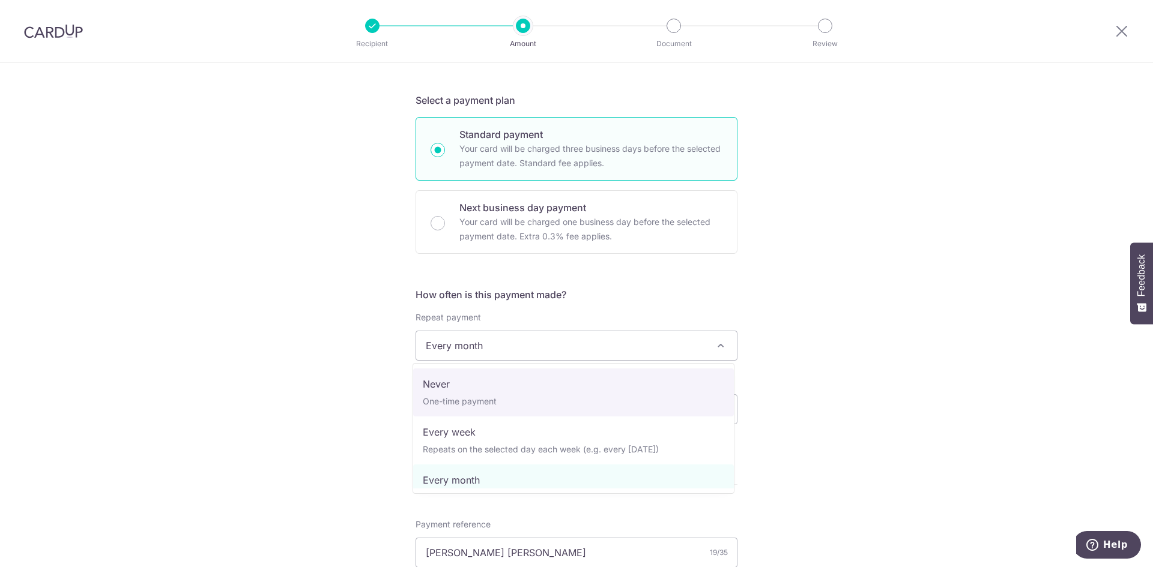
select select "1"
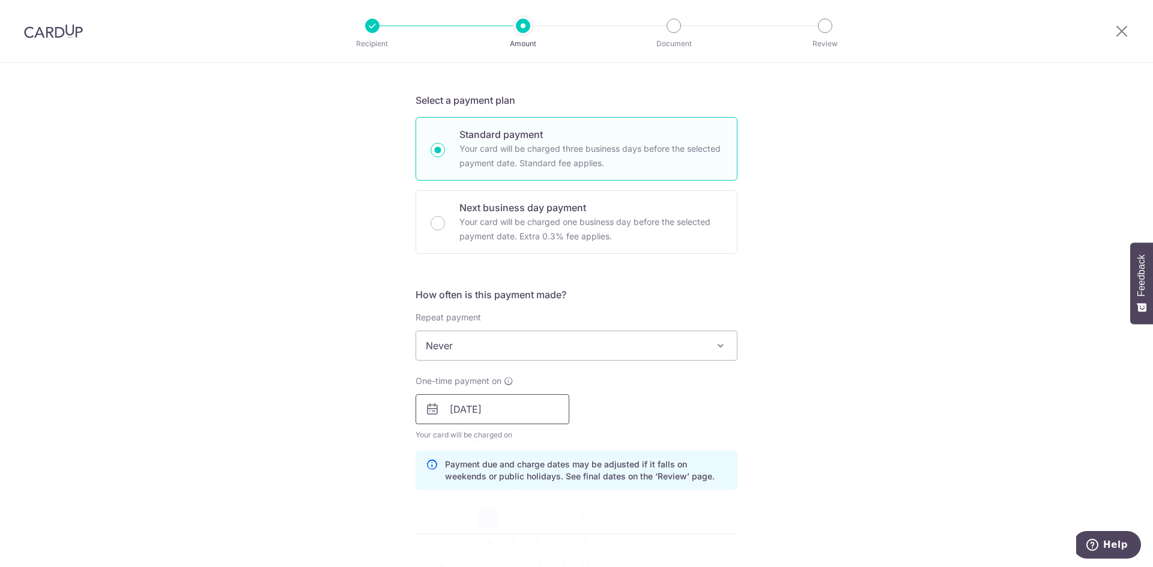
click at [507, 413] on input "07/10/2025" at bounding box center [493, 410] width 154 height 30
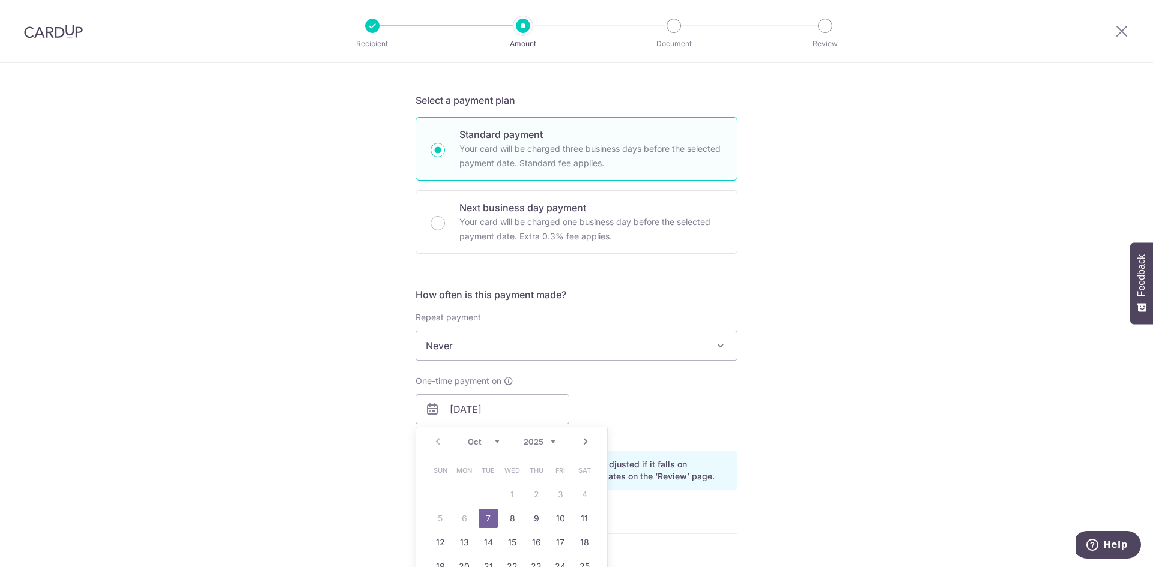
drag, startPoint x: 485, startPoint y: 521, endPoint x: 630, endPoint y: 437, distance: 167.4
click at [485, 521] on link "7" at bounding box center [488, 518] width 19 height 19
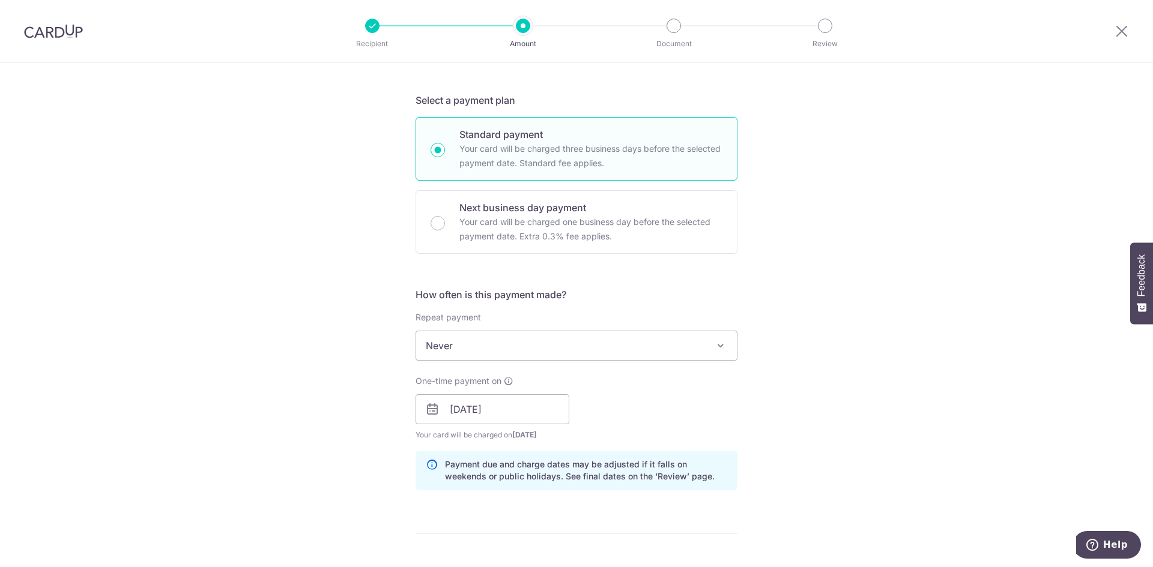
click at [641, 408] on div "One-time payment on 07/10/2025 Prev Next Oct Nov Dec 2025 2026 2027 2028 2029 2…" at bounding box center [576, 408] width 336 height 66
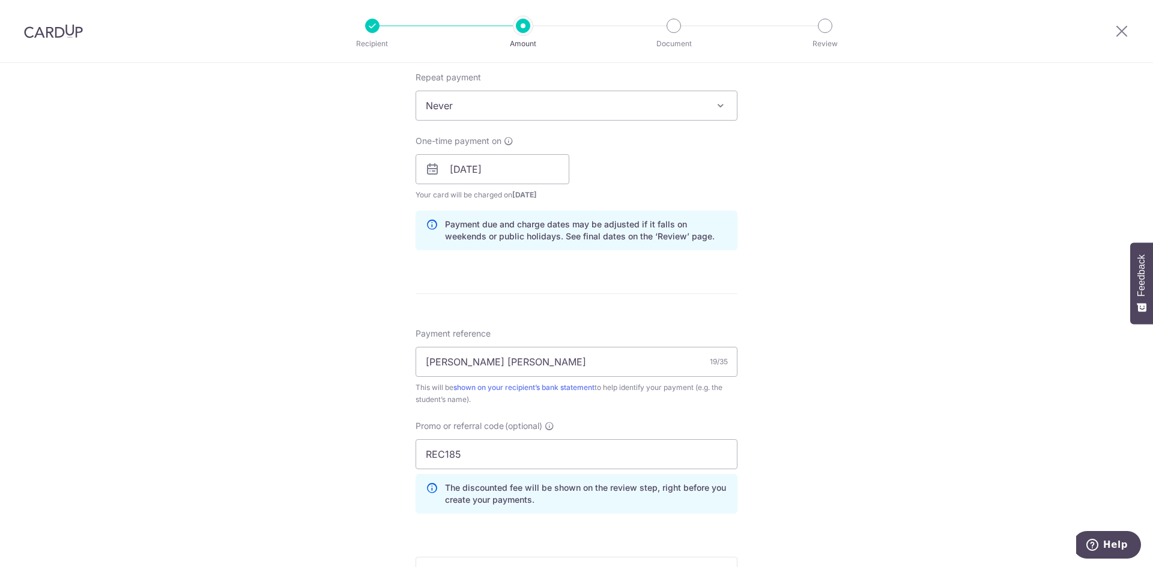
scroll to position [540, 0]
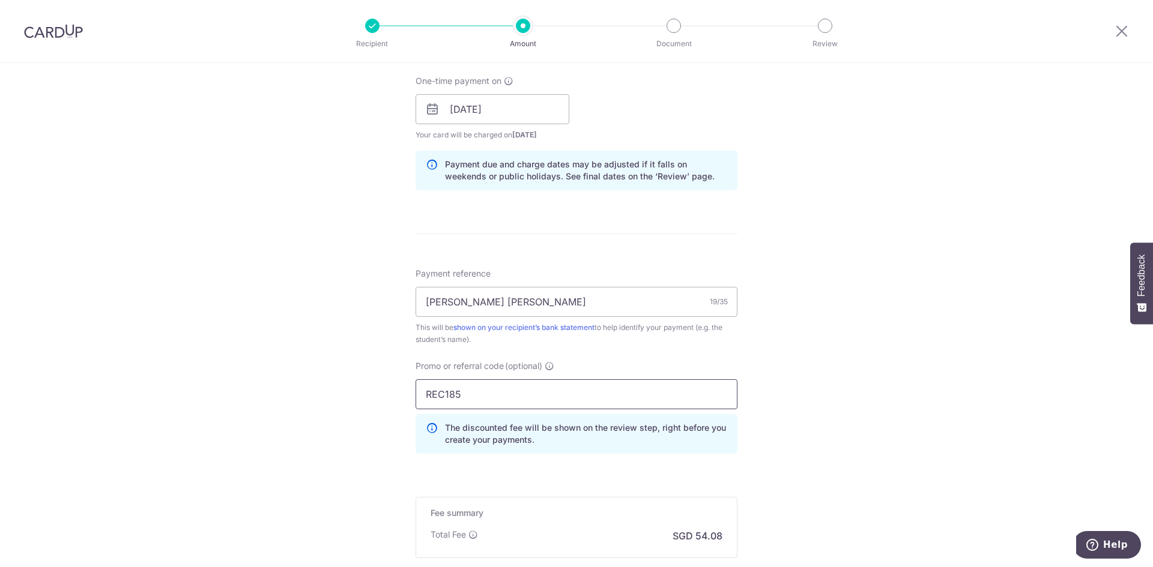
drag, startPoint x: 484, startPoint y: 396, endPoint x: 410, endPoint y: 396, distance: 74.5
click at [410, 396] on div "Promo or referral code (optional) REC185 The discounted fee will be shown on th…" at bounding box center [576, 411] width 336 height 103
type input "OFF225"
click at [879, 405] on div "Tell us more about your payment Enter payment amount SGD 2,080.00 2080.00 Selec…" at bounding box center [576, 118] width 1153 height 1190
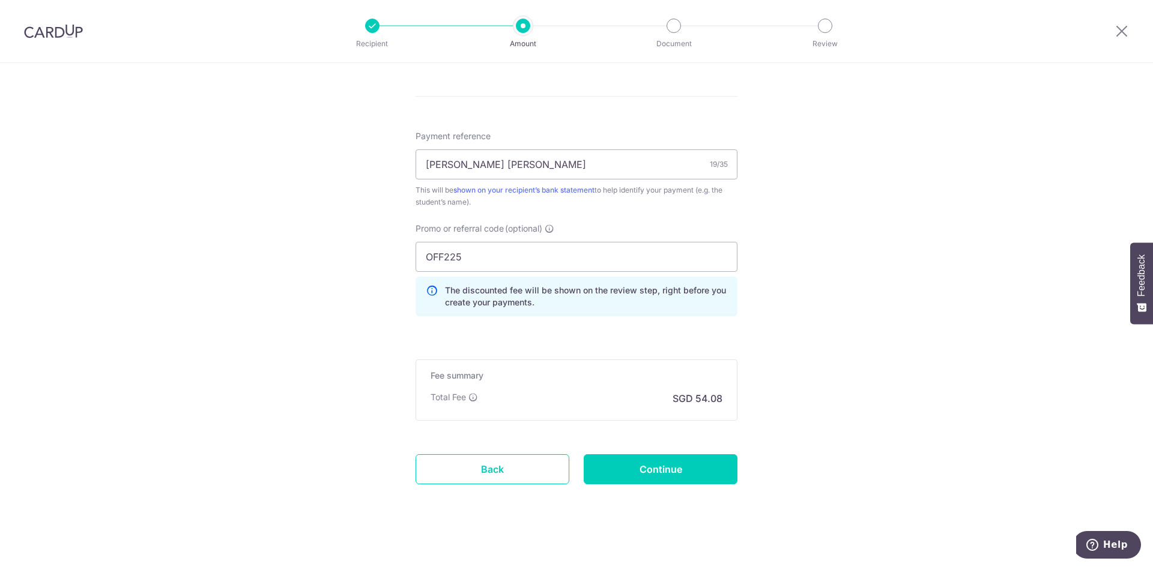
scroll to position [685, 0]
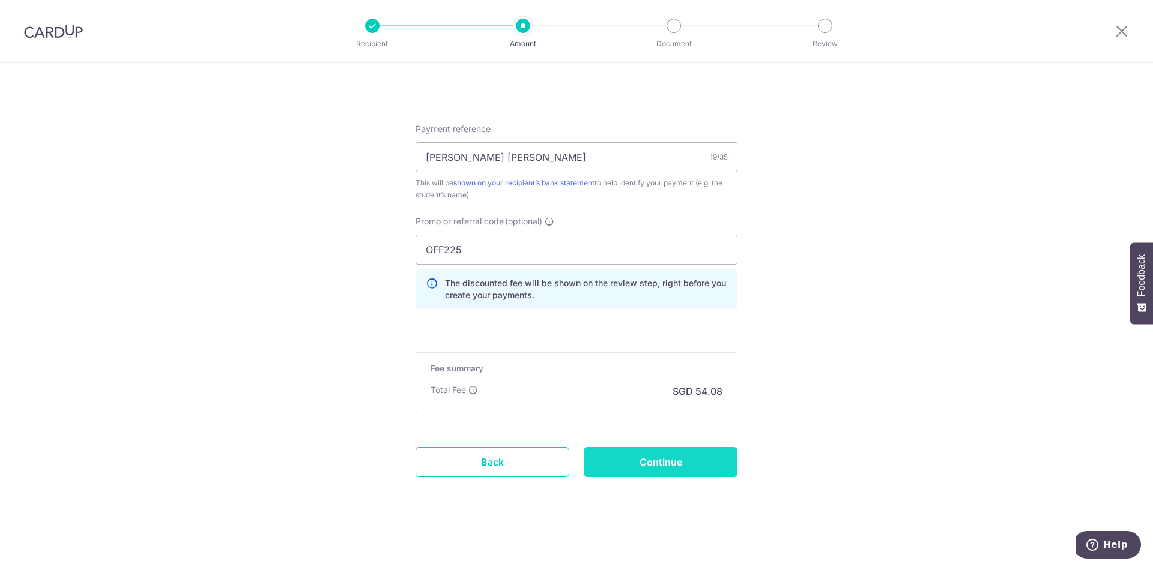
click at [698, 462] on input "Continue" at bounding box center [661, 462] width 154 height 30
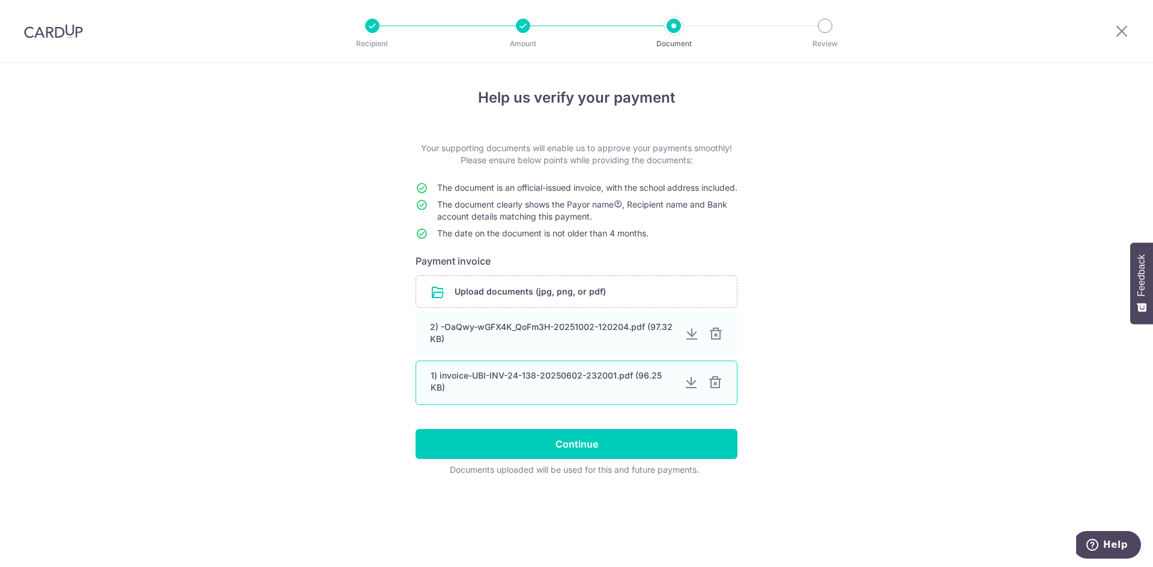
click at [713, 390] on div at bounding box center [715, 383] width 14 height 14
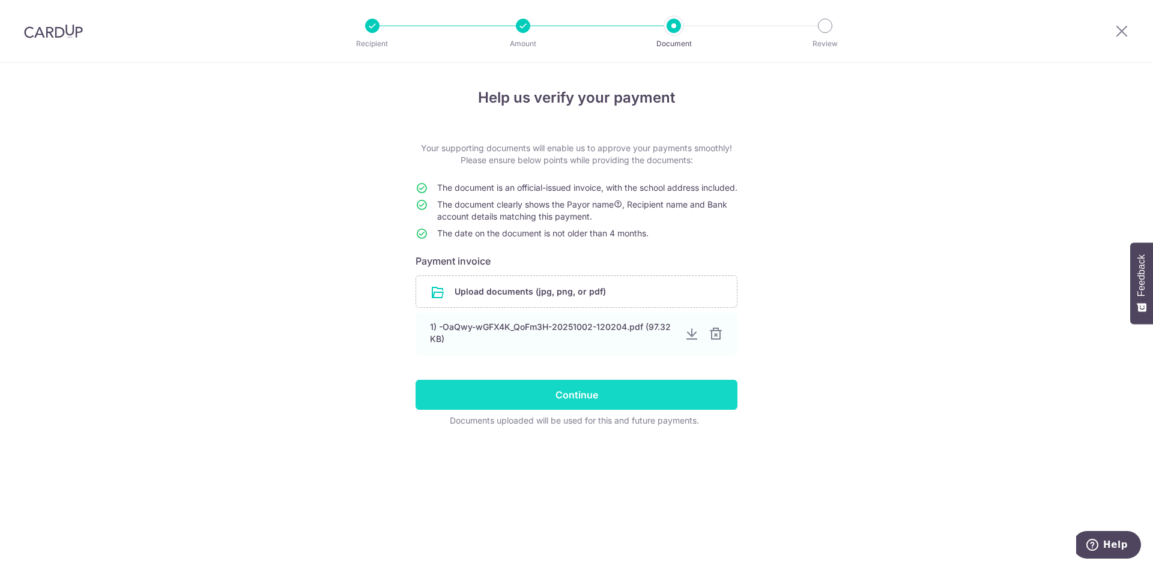
click at [588, 410] on input "Continue" at bounding box center [577, 395] width 322 height 30
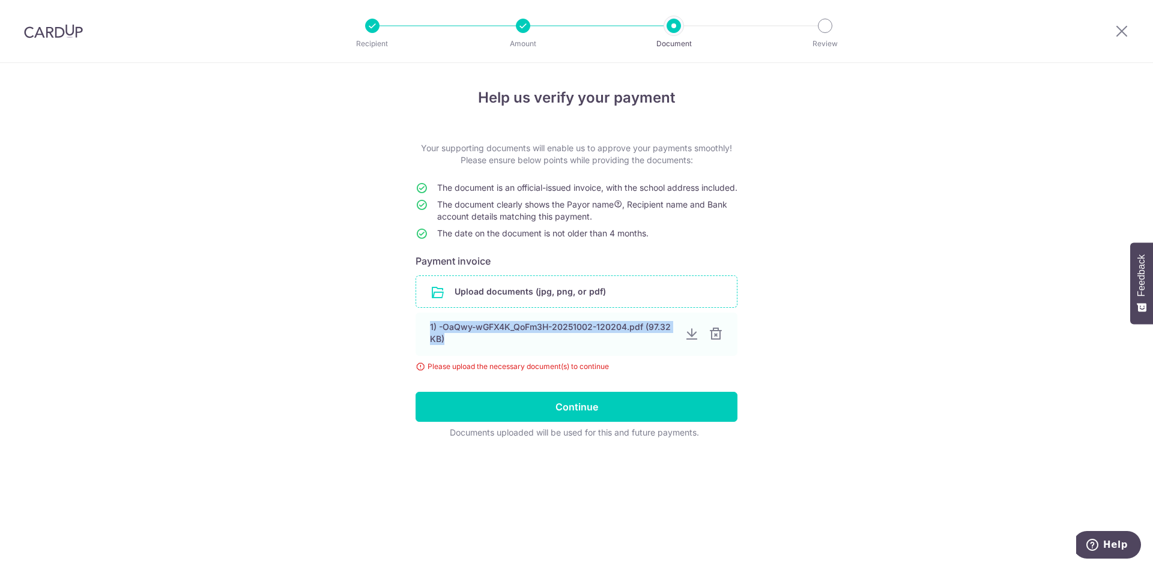
drag, startPoint x: 573, startPoint y: 352, endPoint x: 570, endPoint y: 307, distance: 45.1
click at [570, 307] on div "Upload documents (jpg, png, or pdf) 1) -OaQwy-wGFX4K_QoFm3H-20251002-120204.pdf…" at bounding box center [577, 324] width 322 height 97
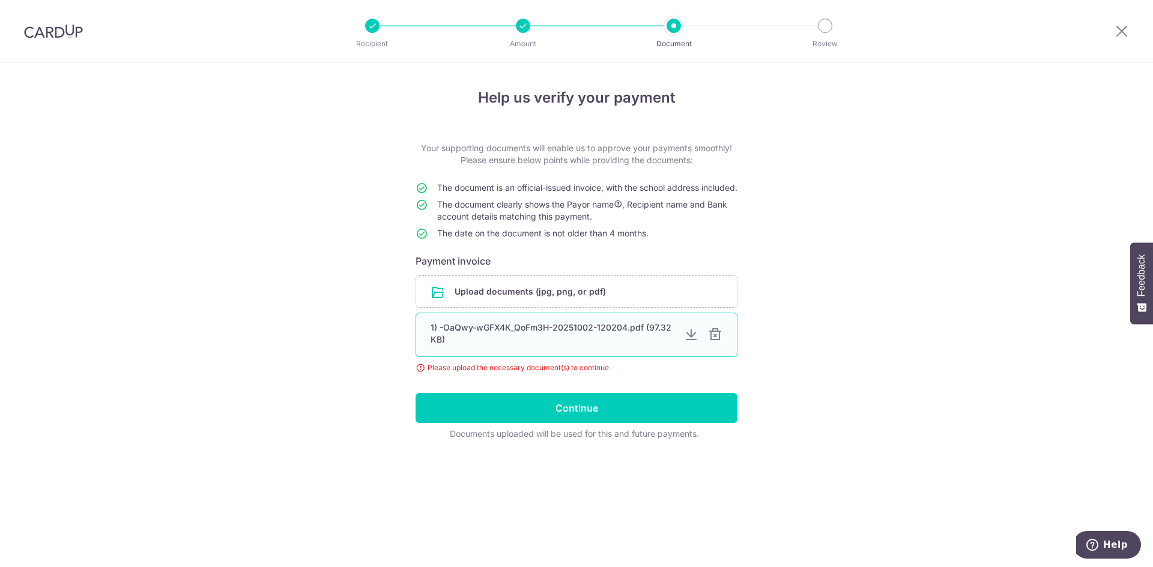
click at [712, 342] on div at bounding box center [715, 335] width 14 height 14
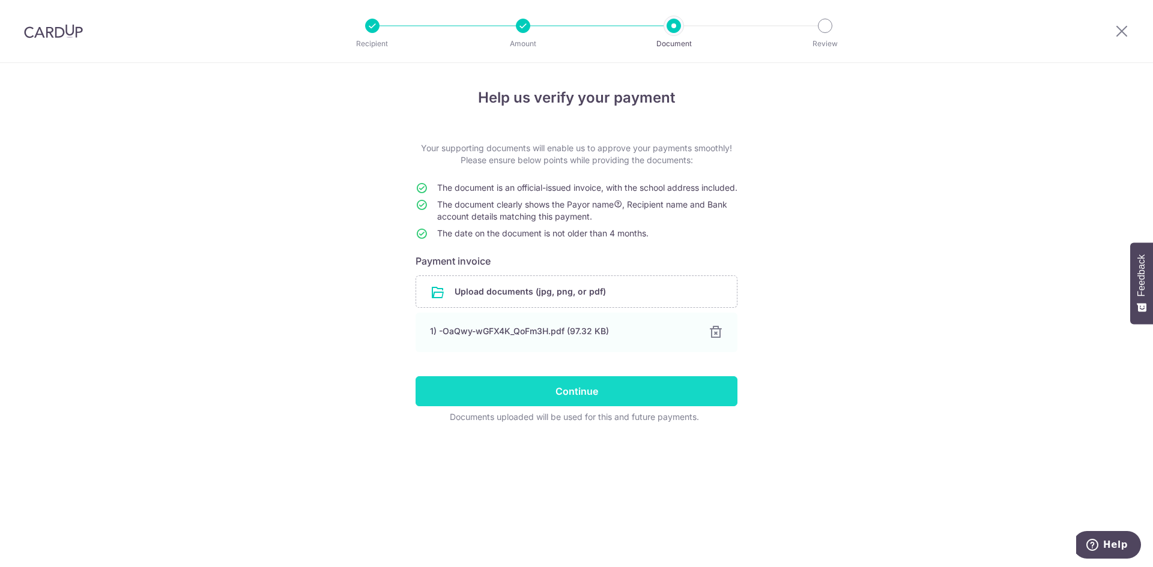
click at [566, 399] on input "Continue" at bounding box center [577, 392] width 322 height 30
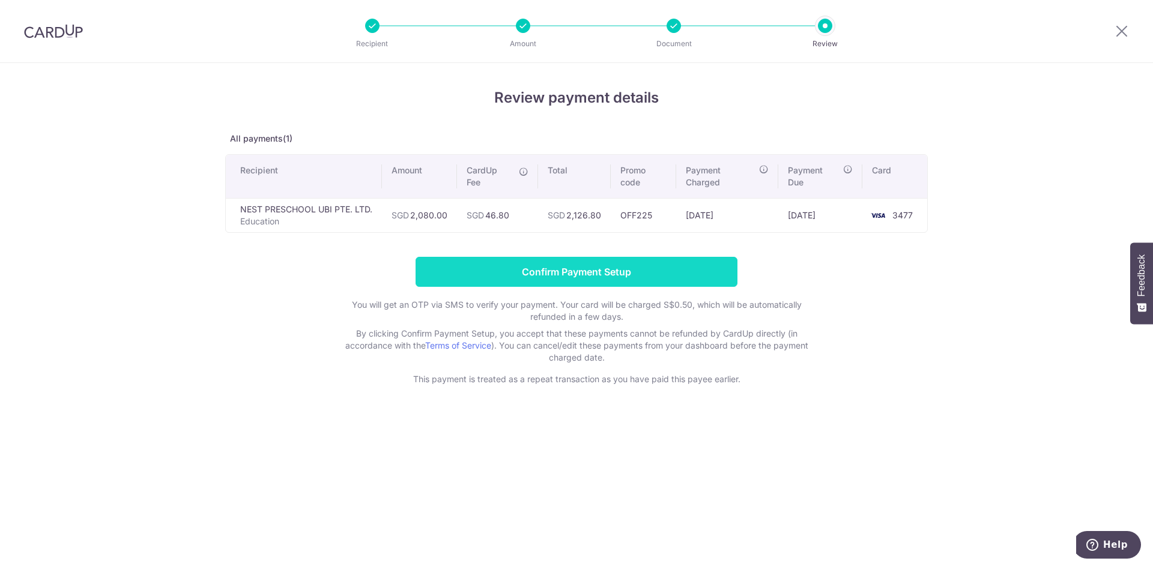
click at [634, 270] on input "Confirm Payment Setup" at bounding box center [577, 272] width 322 height 30
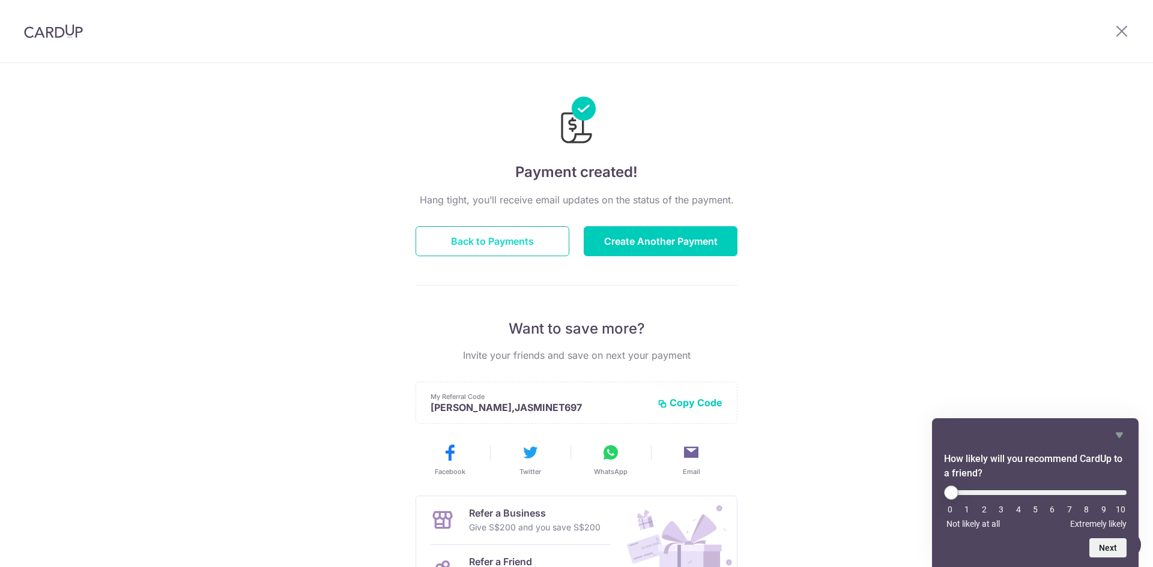
click at [518, 242] on button "Back to Payments" at bounding box center [493, 241] width 154 height 30
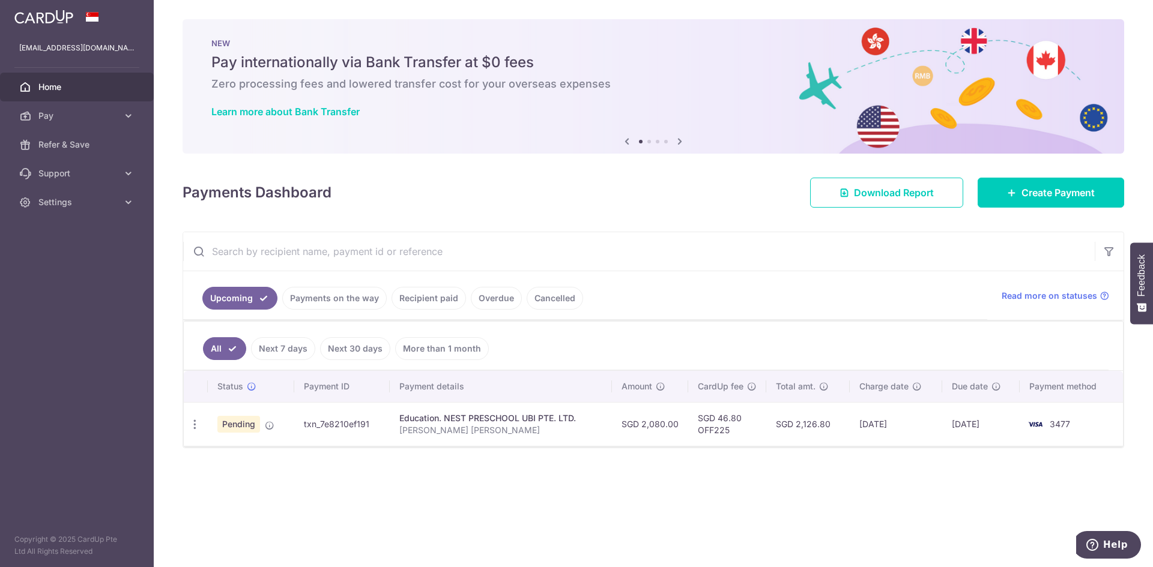
click at [597, 497] on div "× Pause Schedule Pause all future payments in this series Pause just this one p…" at bounding box center [653, 283] width 999 height 567
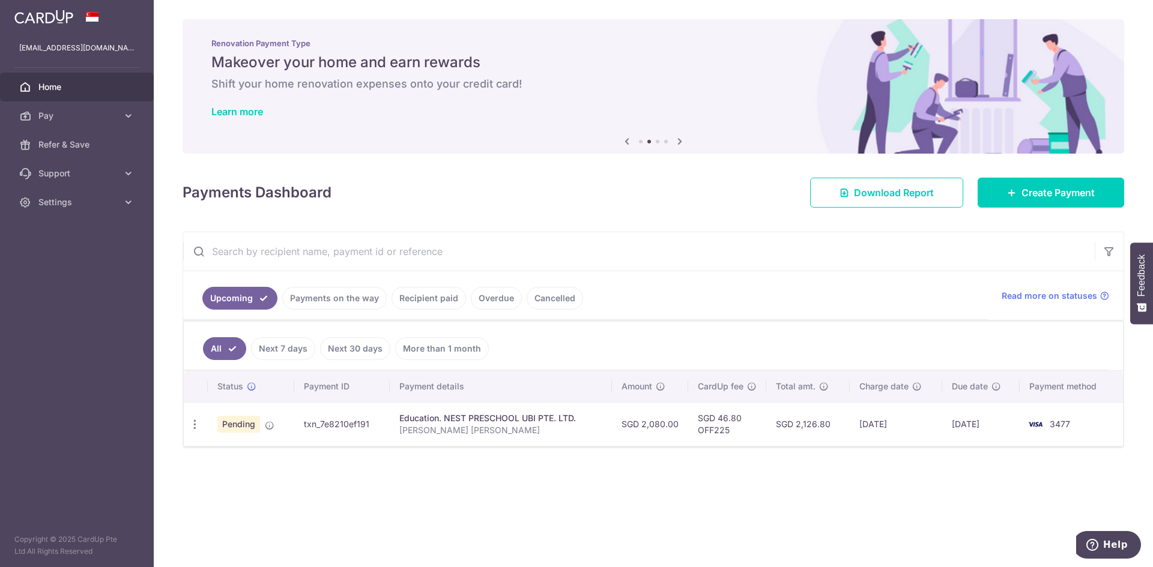
click at [749, 334] on ul "All Next 7 days Next 30 days More than 1 month" at bounding box center [646, 346] width 925 height 49
